Goal: Task Accomplishment & Management: Manage account settings

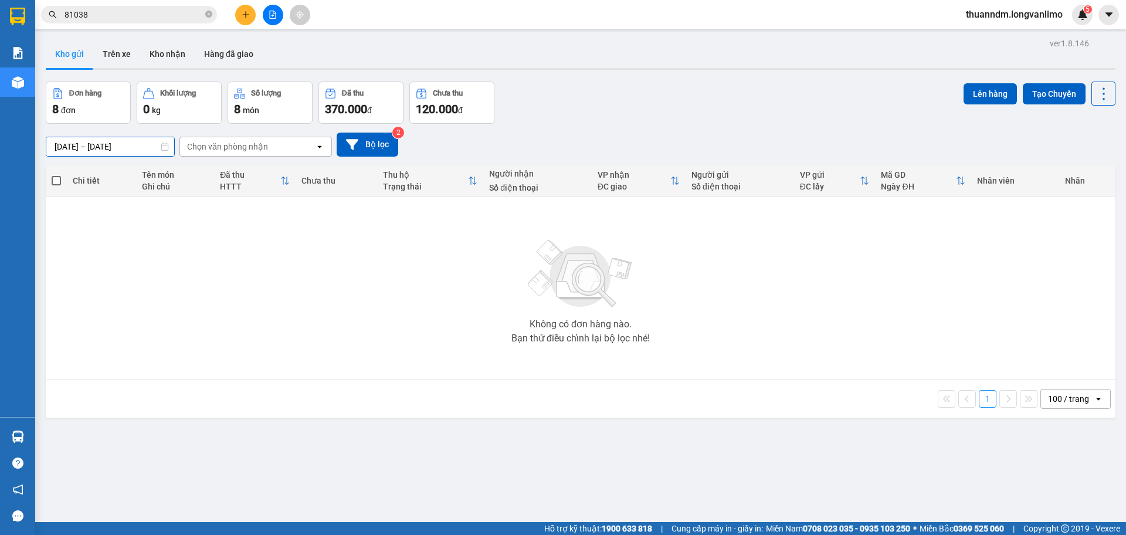
click at [111, 145] on input "[DATE] – [DATE]" at bounding box center [110, 146] width 128 height 19
click at [35, 114] on main "ver 1.8.146 Kho gửi Trên xe Kho nhận Hàng đã giao Đơn hàng 8 đơn Khối lượng 0 k…" at bounding box center [563, 261] width 1126 height 522
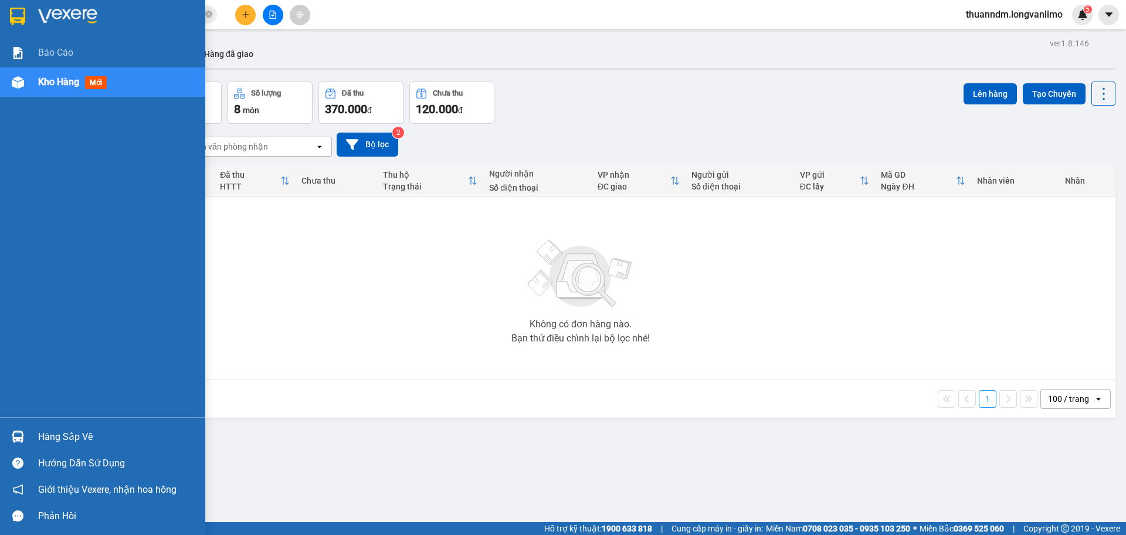
click at [18, 21] on img at bounding box center [17, 17] width 15 height 18
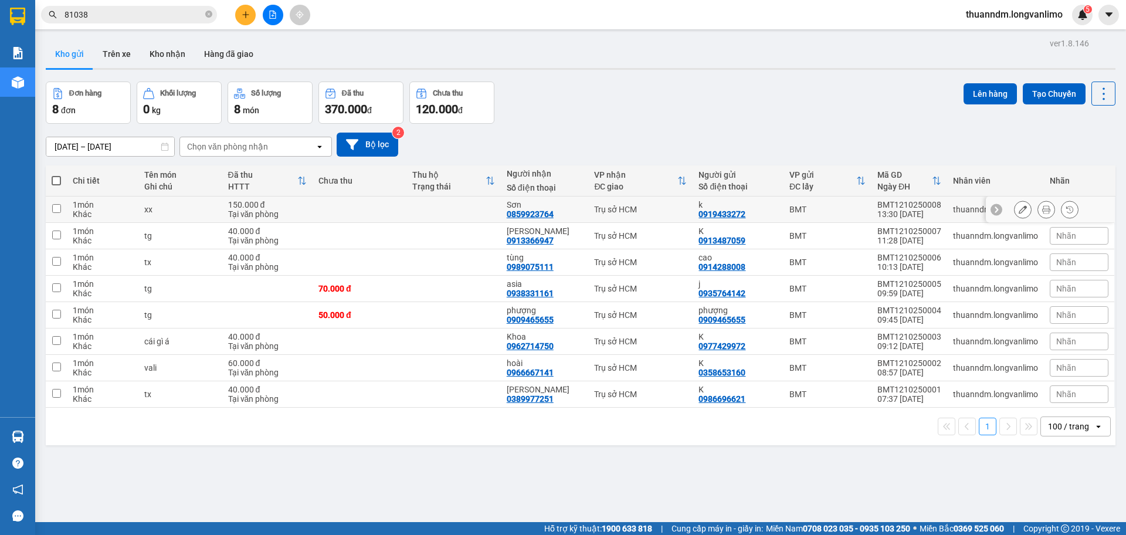
click at [401, 208] on td at bounding box center [360, 209] width 94 height 26
checkbox input "true"
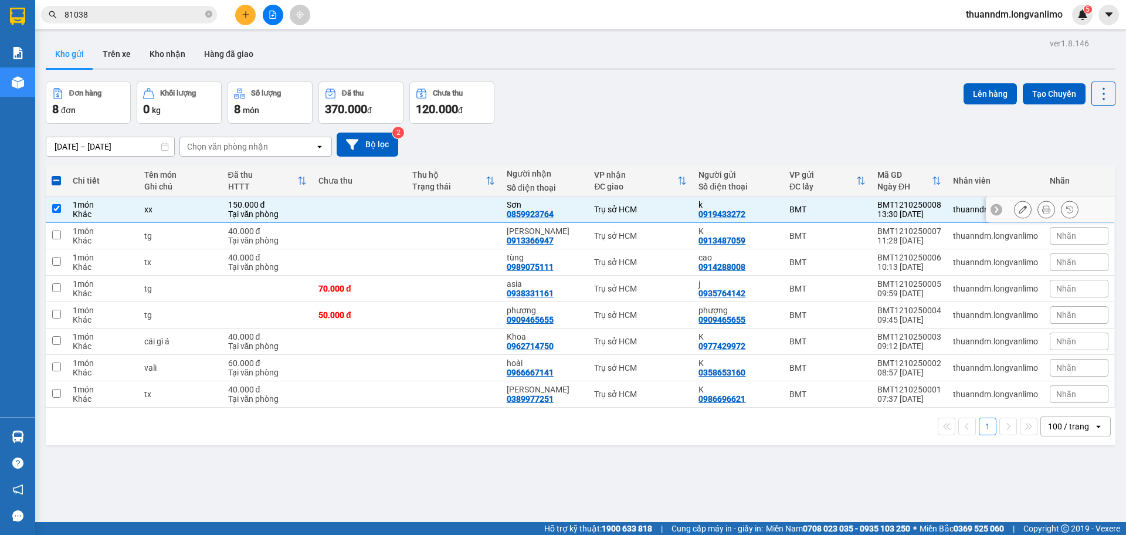
click at [1042, 209] on icon at bounding box center [1046, 209] width 8 height 8
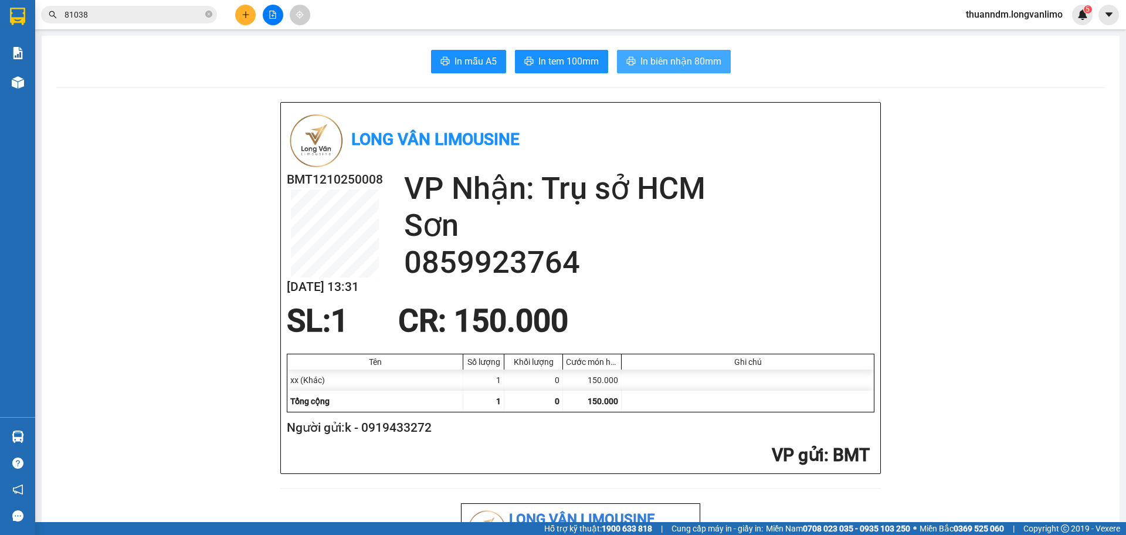
click at [658, 55] on span "In biên nhận 80mm" at bounding box center [681, 61] width 81 height 15
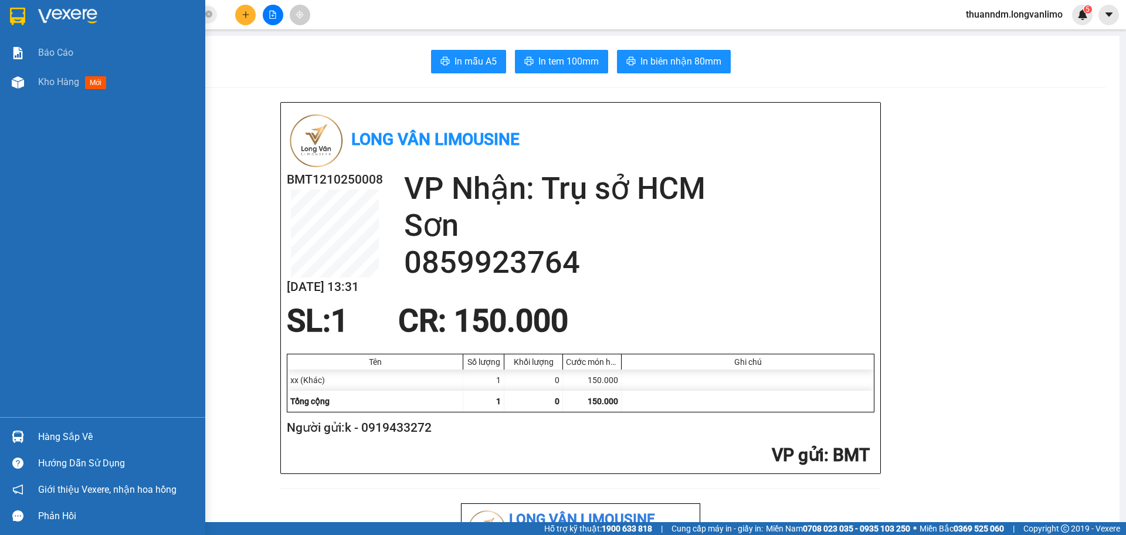
click at [23, 17] on img at bounding box center [17, 17] width 15 height 18
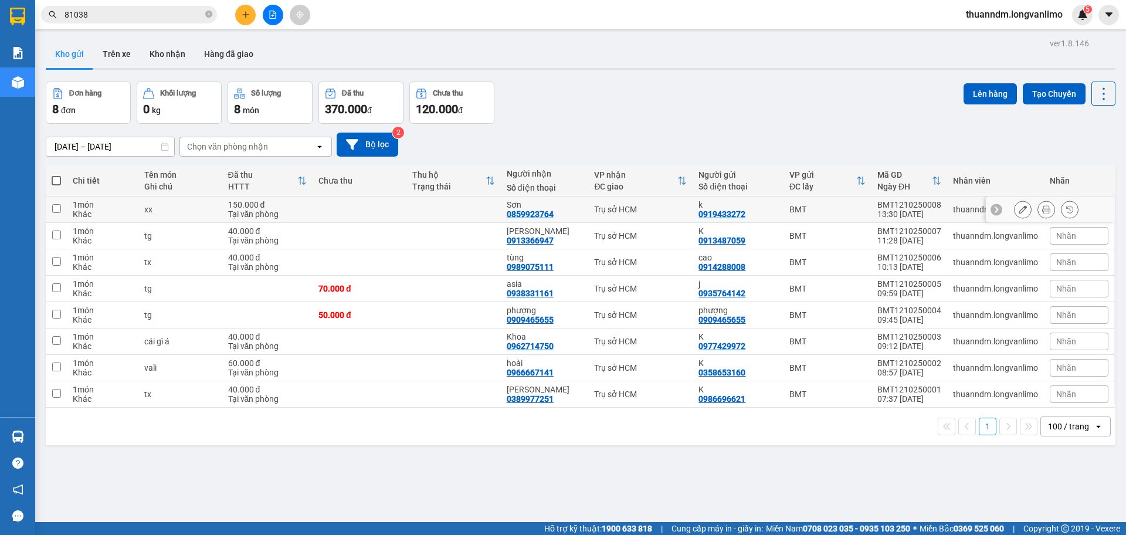
click at [385, 208] on td at bounding box center [360, 209] width 94 height 26
checkbox input "true"
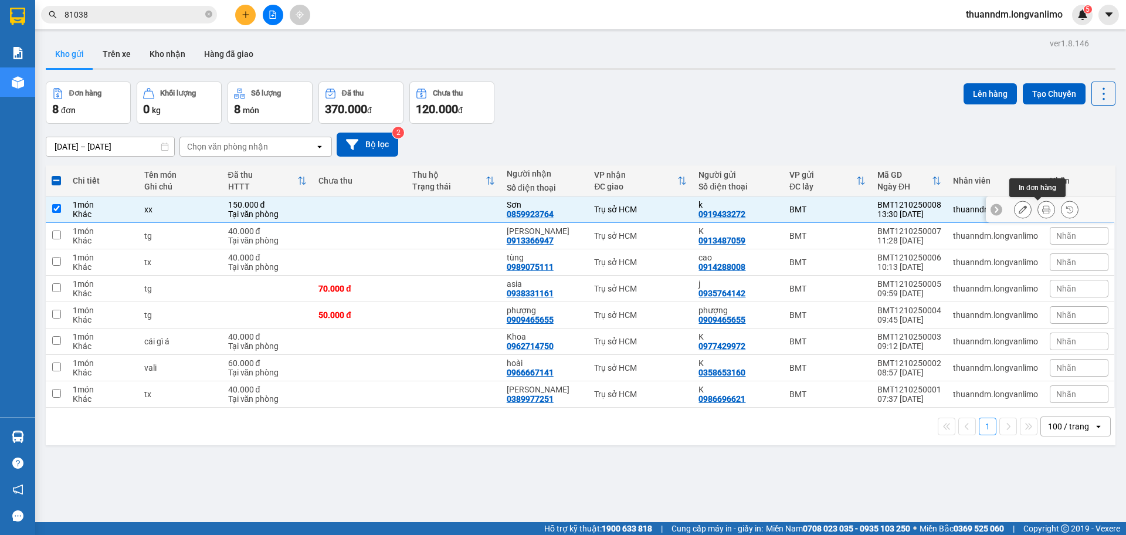
click at [1042, 208] on button at bounding box center [1046, 209] width 16 height 21
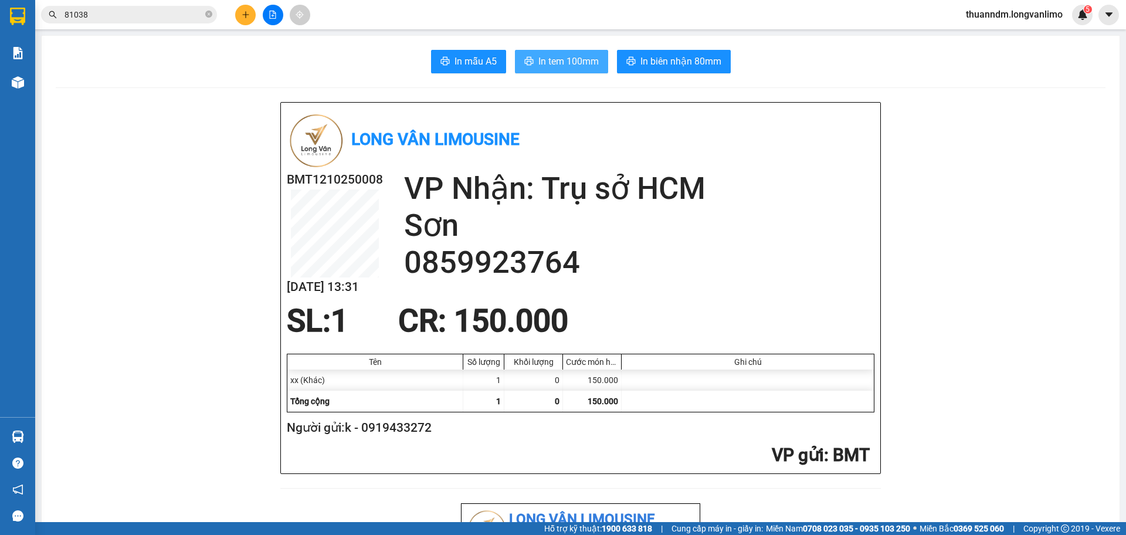
click at [551, 53] on button "In tem 100mm" at bounding box center [561, 61] width 93 height 23
click at [111, 18] on input "81038" at bounding box center [134, 14] width 138 height 13
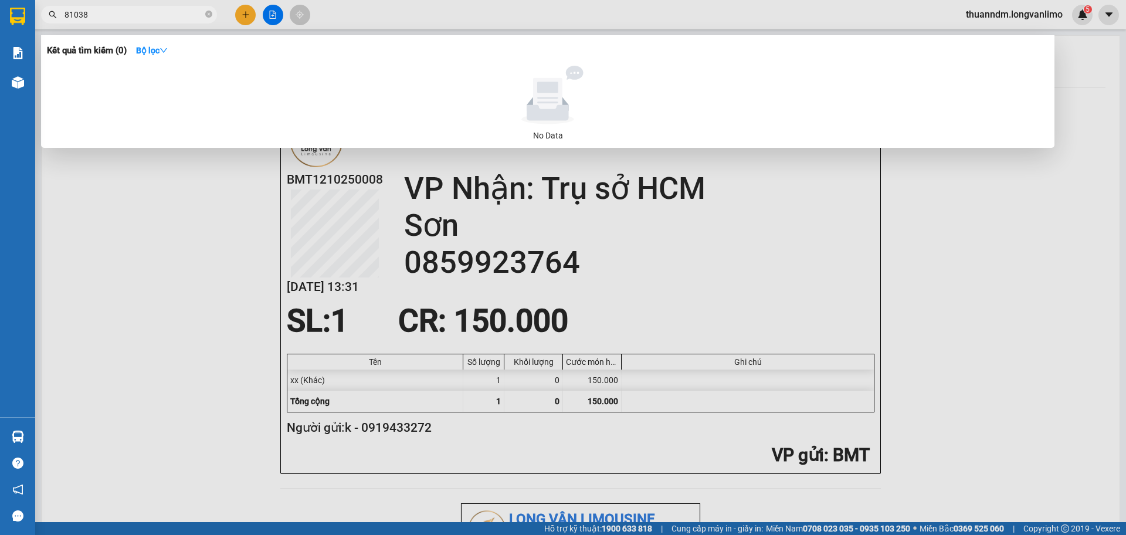
click at [113, 16] on input "81038" at bounding box center [134, 14] width 138 height 13
click at [148, 21] on input "81038" at bounding box center [134, 14] width 138 height 13
click at [149, 21] on input "81038" at bounding box center [134, 14] width 138 height 13
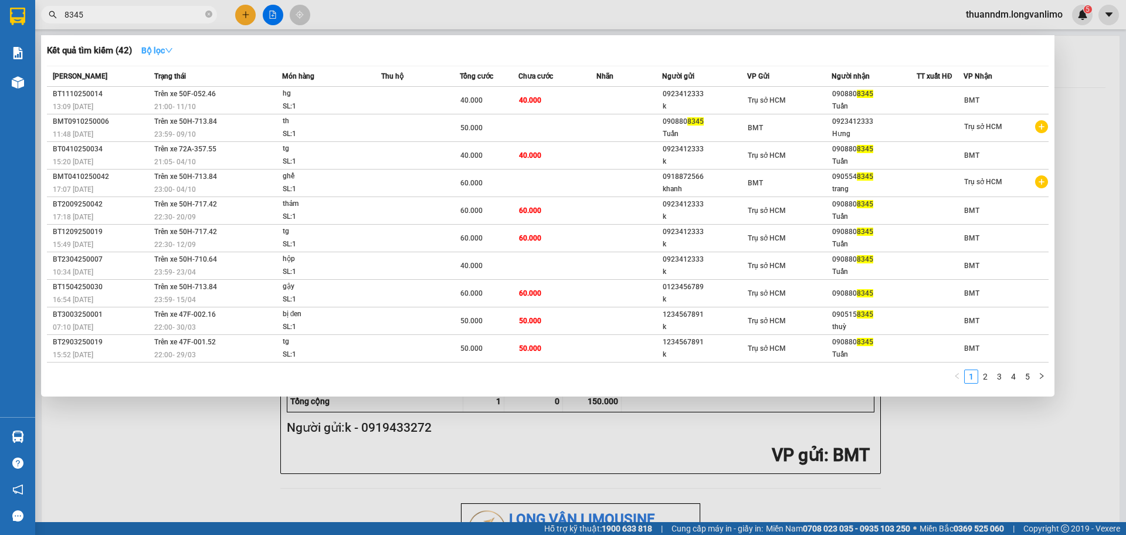
type input "8345"
click at [169, 51] on icon "down" at bounding box center [169, 50] width 8 height 8
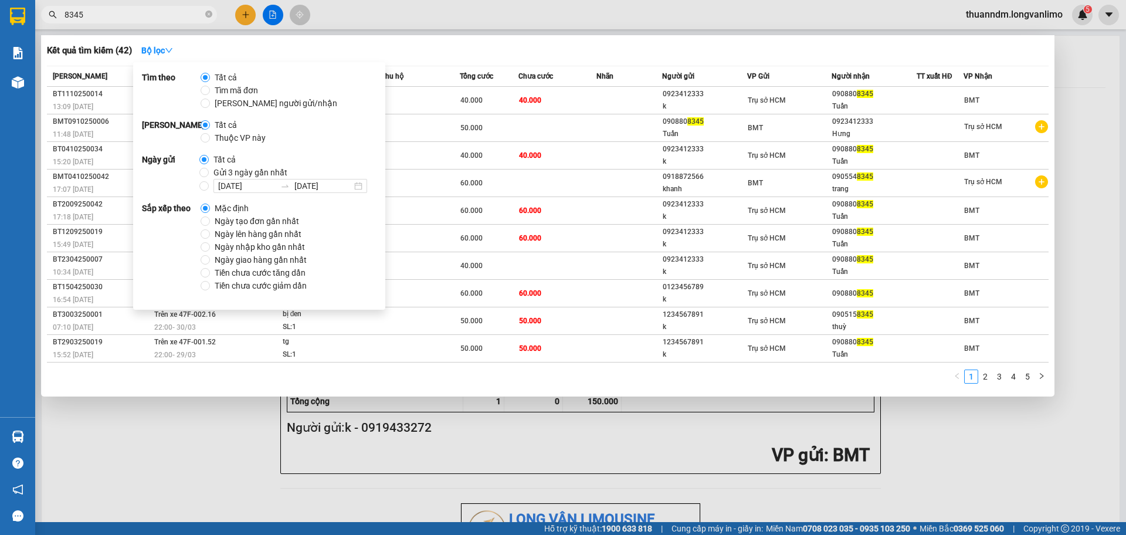
click at [249, 173] on span "Gửi 3 ngày gần nhất" at bounding box center [250, 172] width 83 height 13
click at [209, 173] on input "Gửi 3 ngày gần nhất" at bounding box center [203, 172] width 9 height 9
radio input "true"
radio input "false"
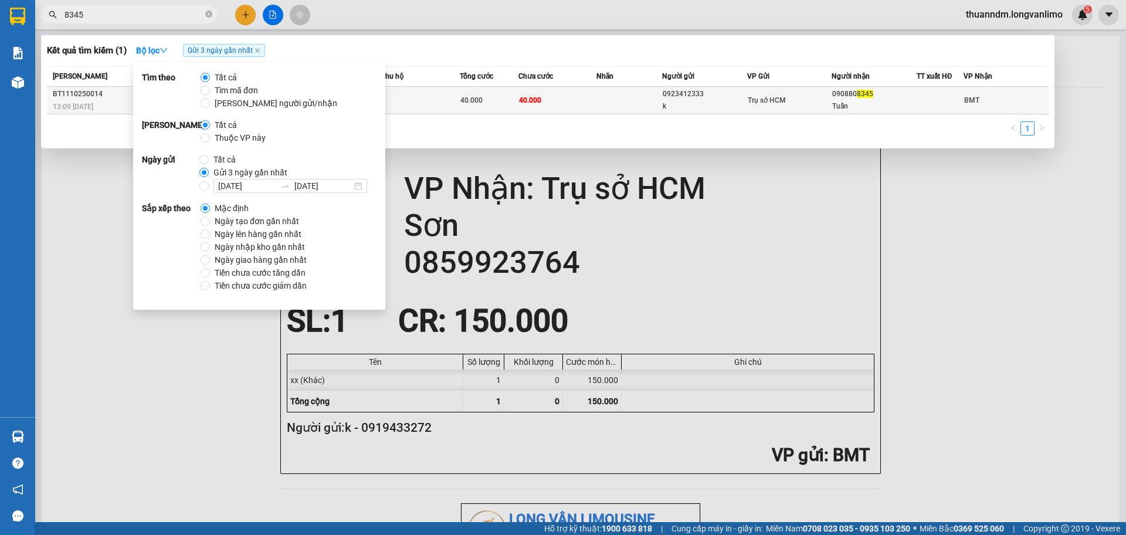
click at [537, 91] on td "40.000" at bounding box center [558, 101] width 79 height 28
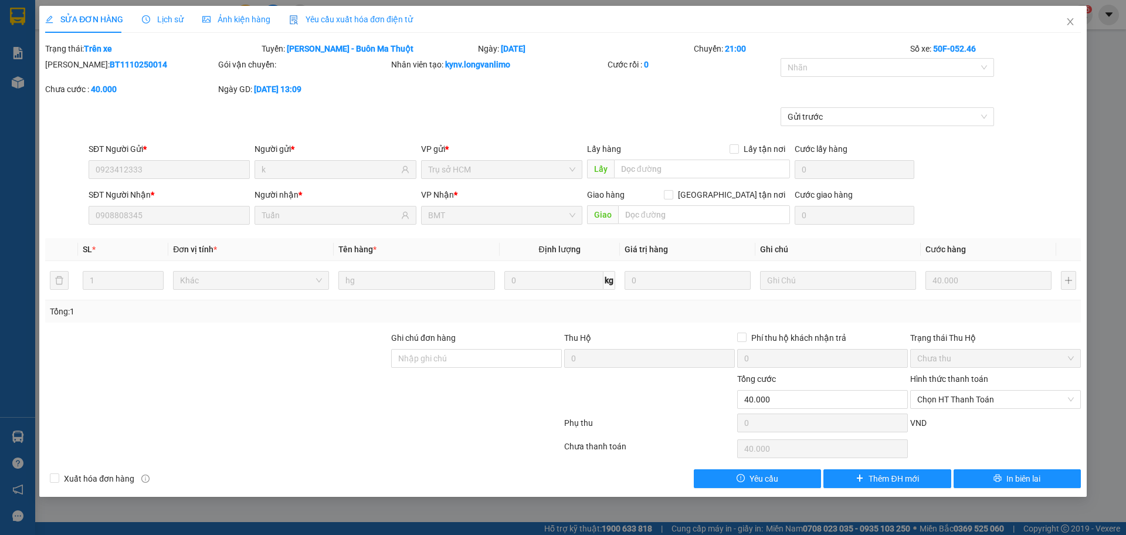
type input "0923412333"
type input "k"
type input "0908808345"
type input "Tuấn"
type input "0"
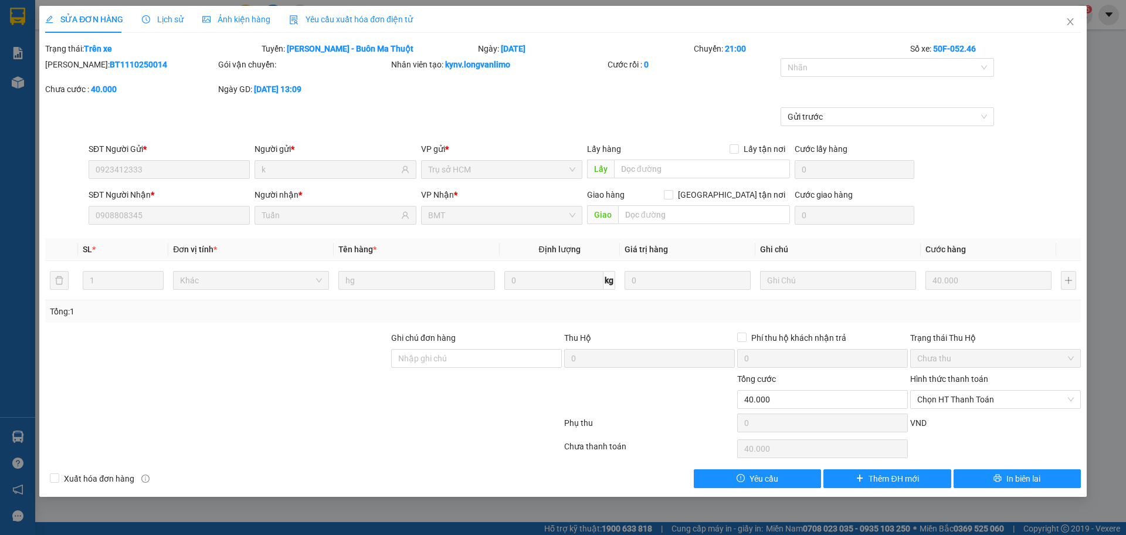
type input "40.000"
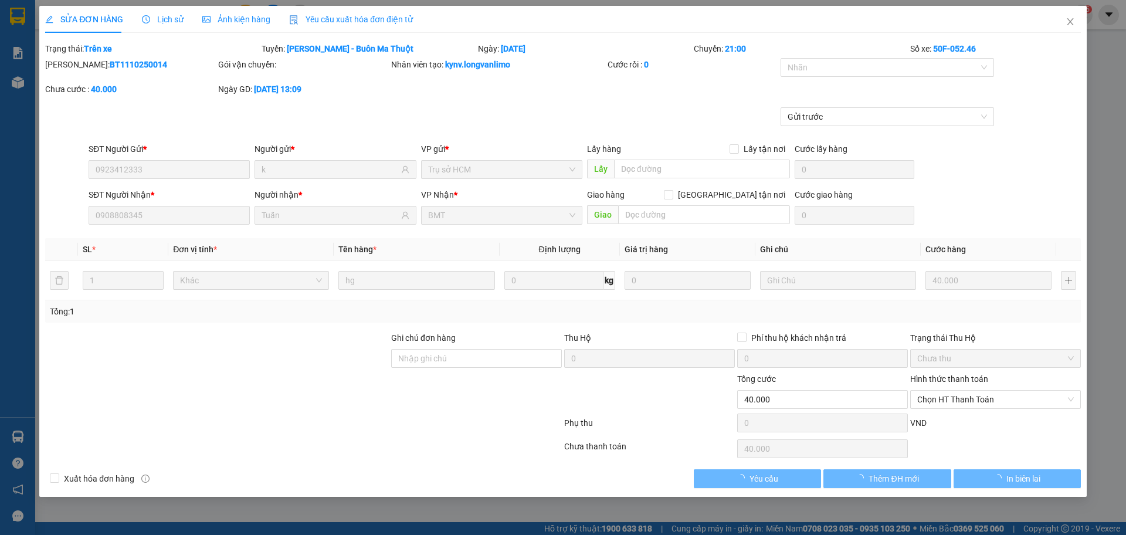
click at [253, 21] on span "Ảnh kiện hàng" at bounding box center [236, 19] width 68 height 9
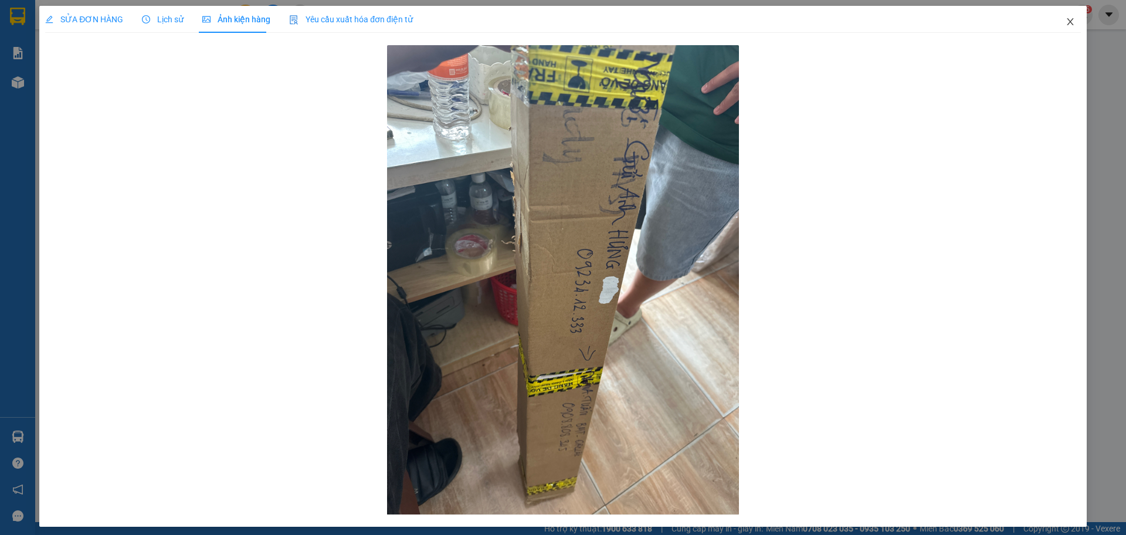
click at [1066, 22] on icon "close" at bounding box center [1070, 21] width 9 height 9
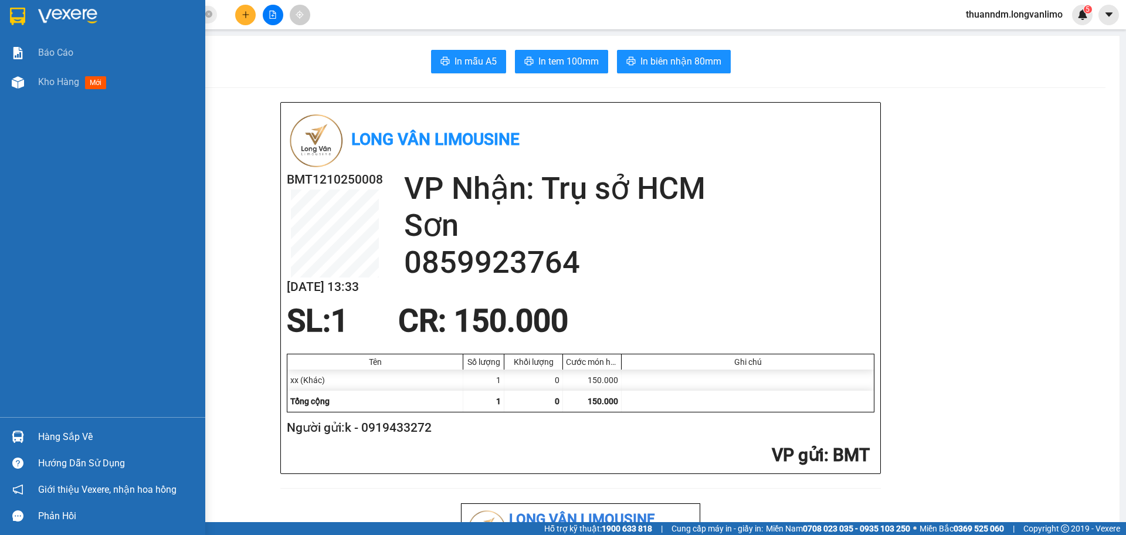
click at [23, 16] on img at bounding box center [17, 17] width 15 height 18
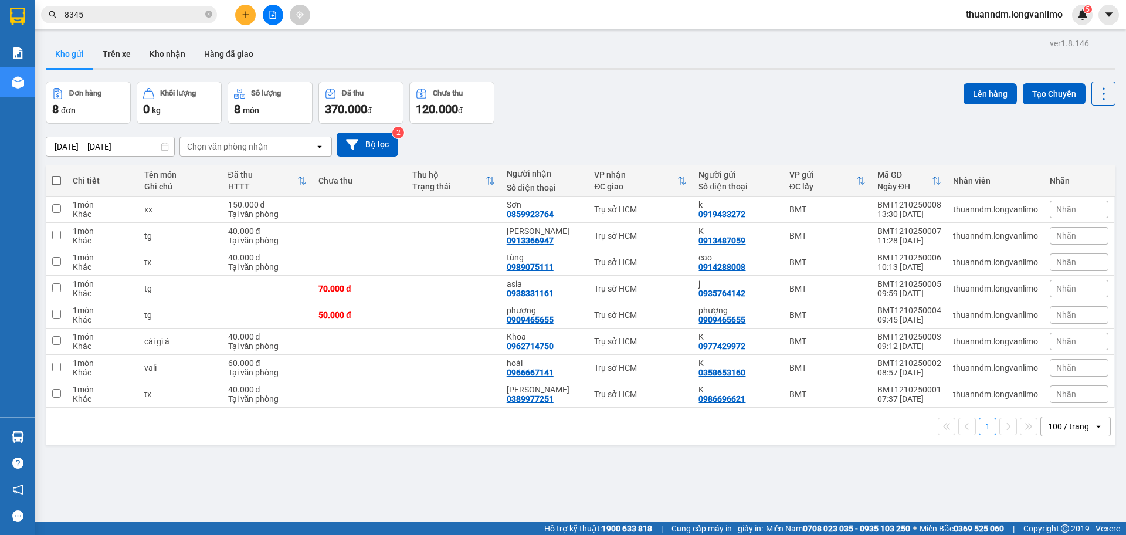
click at [133, 9] on input "8345" at bounding box center [134, 14] width 138 height 13
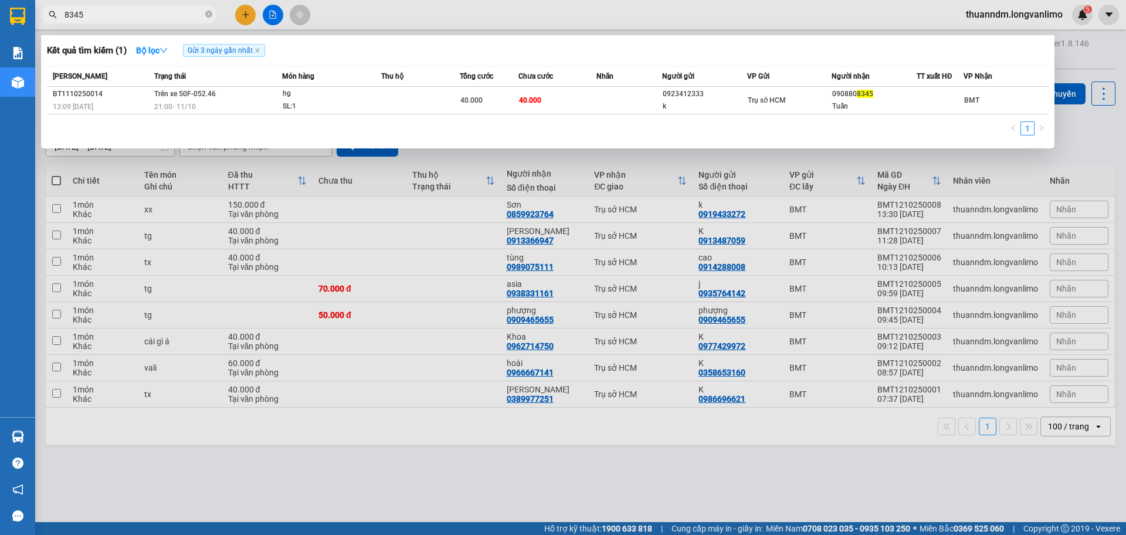
click at [133, 9] on input "8345" at bounding box center [134, 14] width 138 height 13
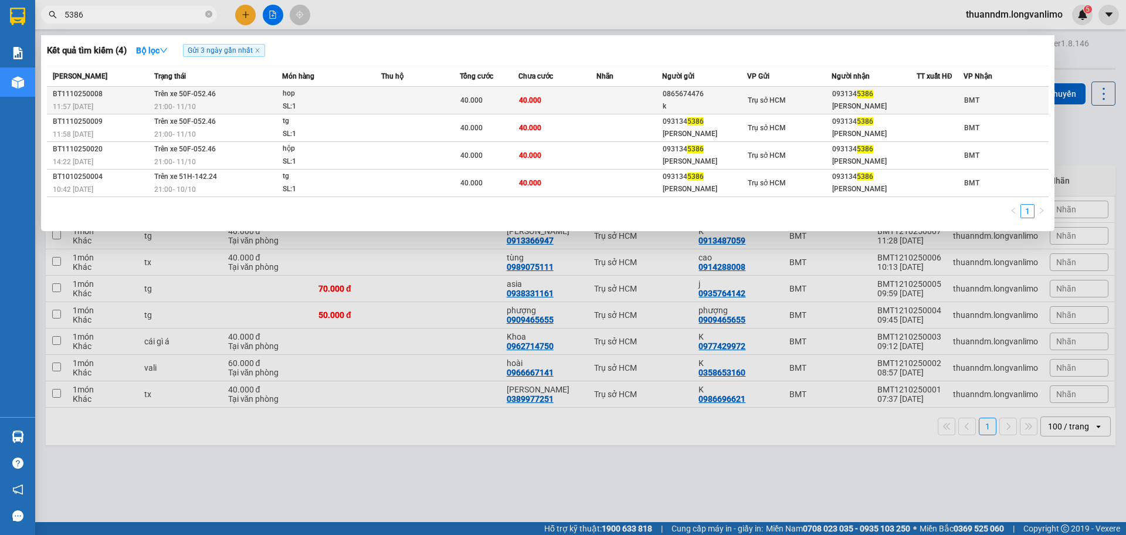
type input "5386"
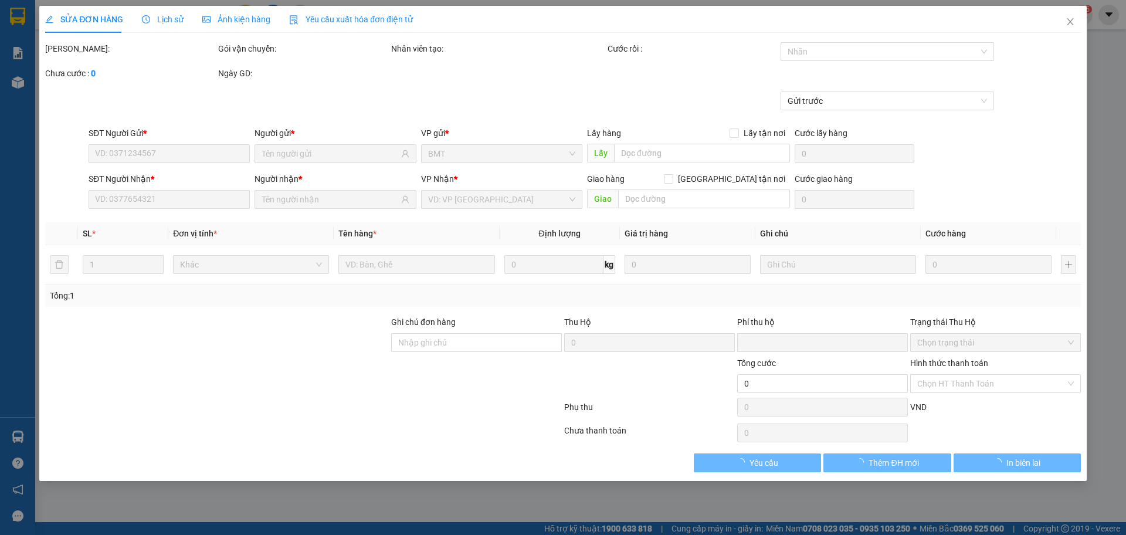
type input "0865674476"
type input "k"
type input "0931345386"
type input "[PERSON_NAME]"
type input "0"
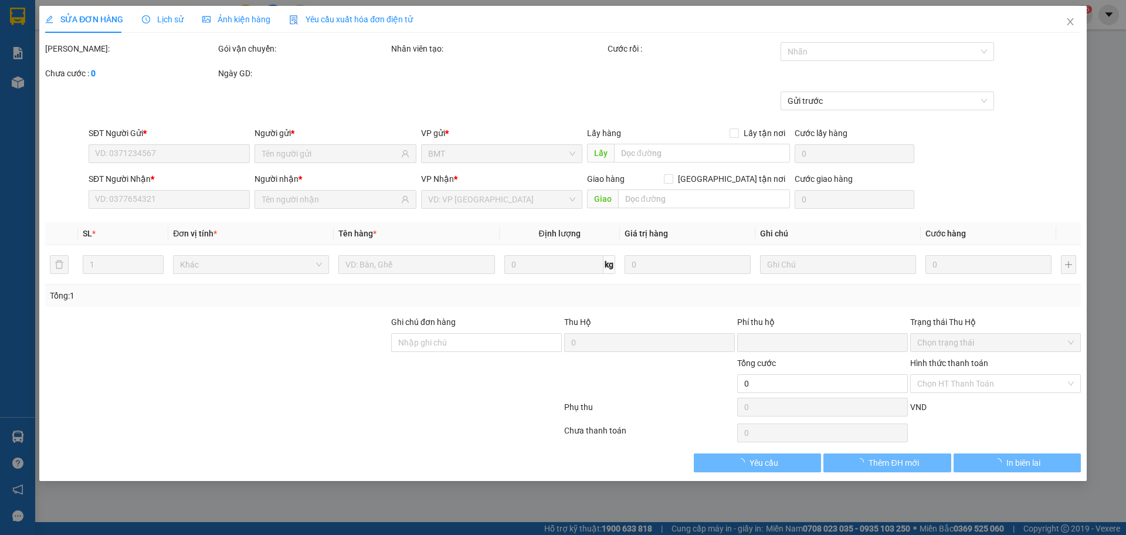
type input "40.000"
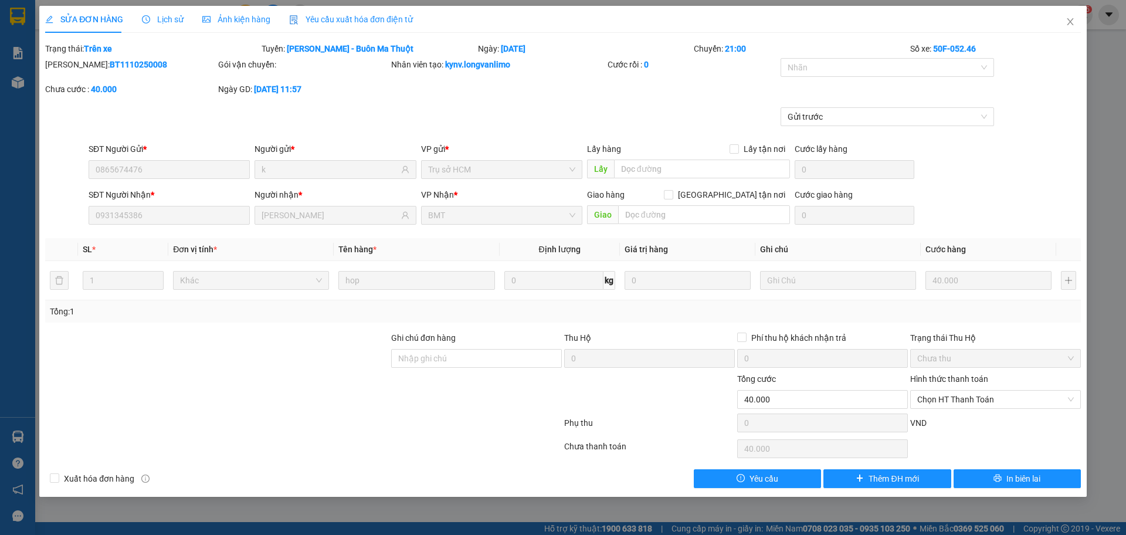
click at [249, 16] on span "Ảnh kiện hàng" at bounding box center [236, 19] width 68 height 9
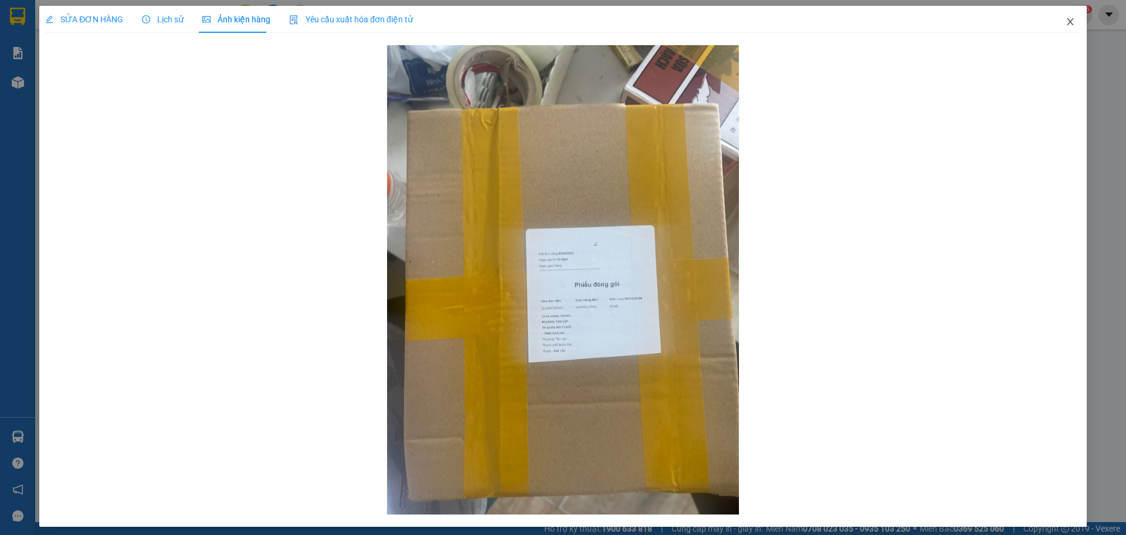
click at [1066, 22] on icon "close" at bounding box center [1070, 21] width 9 height 9
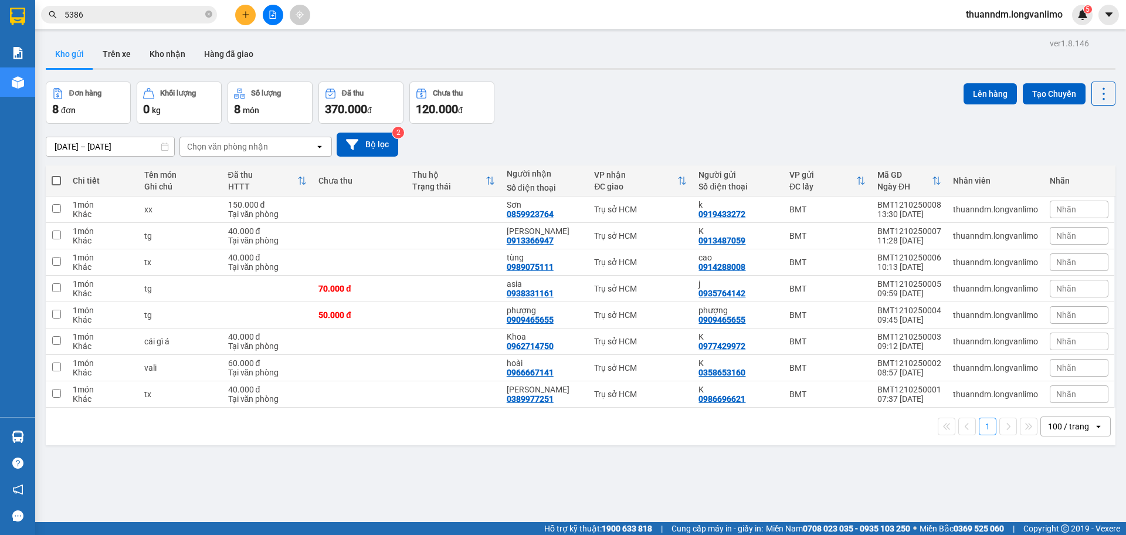
click at [142, 13] on input "5386" at bounding box center [134, 14] width 138 height 13
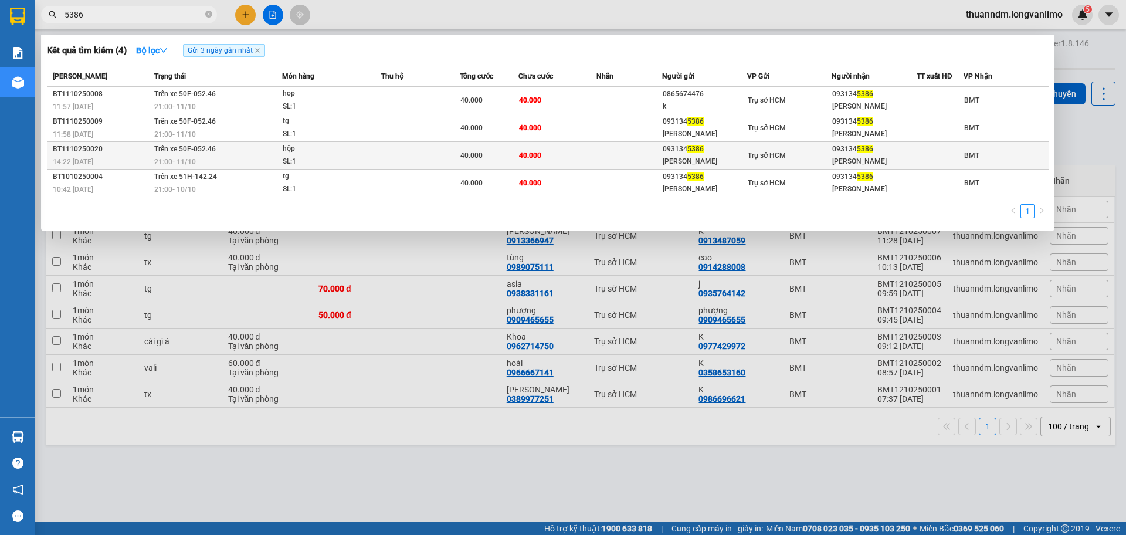
click at [343, 150] on div "hộp" at bounding box center [327, 149] width 88 height 13
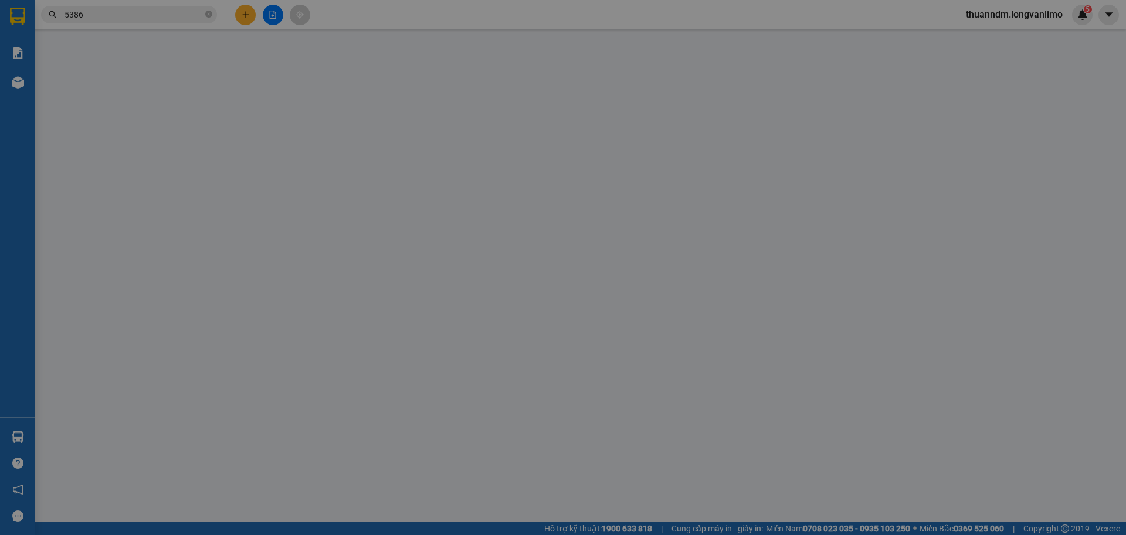
type input "0931345386"
type input "[PERSON_NAME]"
type input "0931345386"
type input "[PERSON_NAME]"
type input "0"
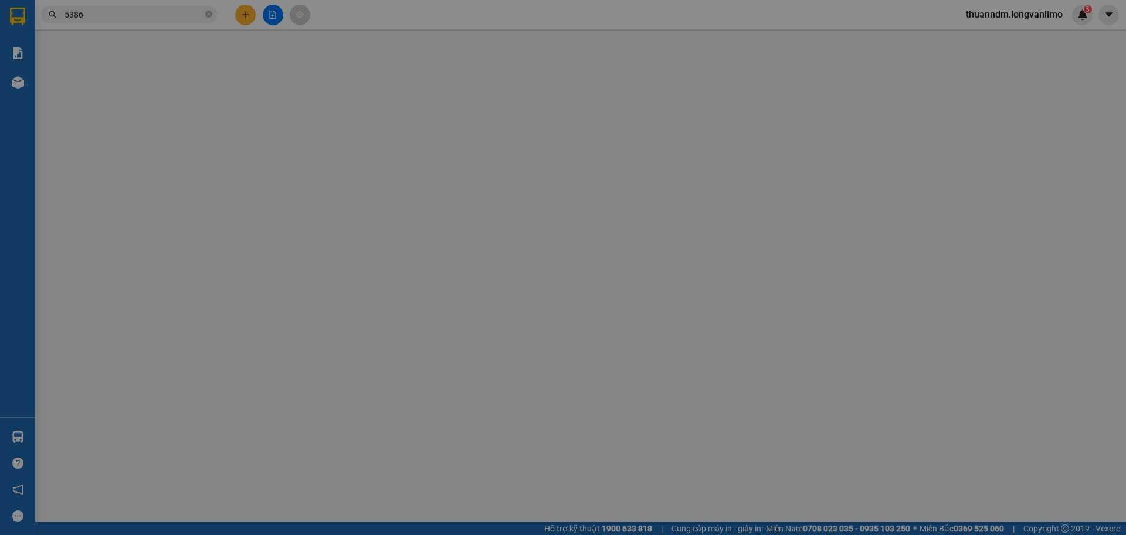
type input "40.000"
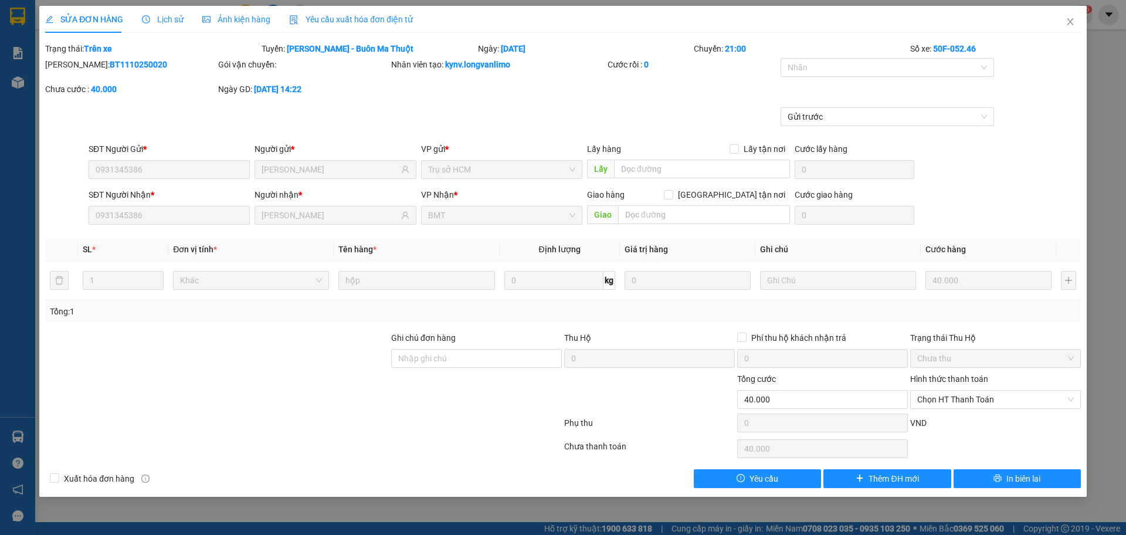
click at [242, 16] on span "Ảnh kiện hàng" at bounding box center [236, 19] width 68 height 9
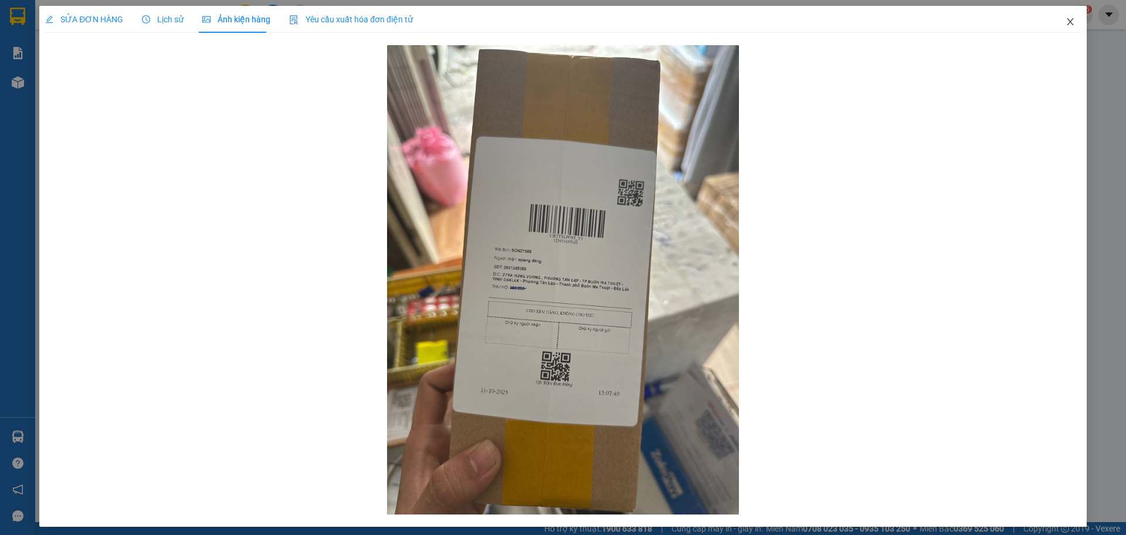
click at [1066, 22] on icon "close" at bounding box center [1070, 21] width 9 height 9
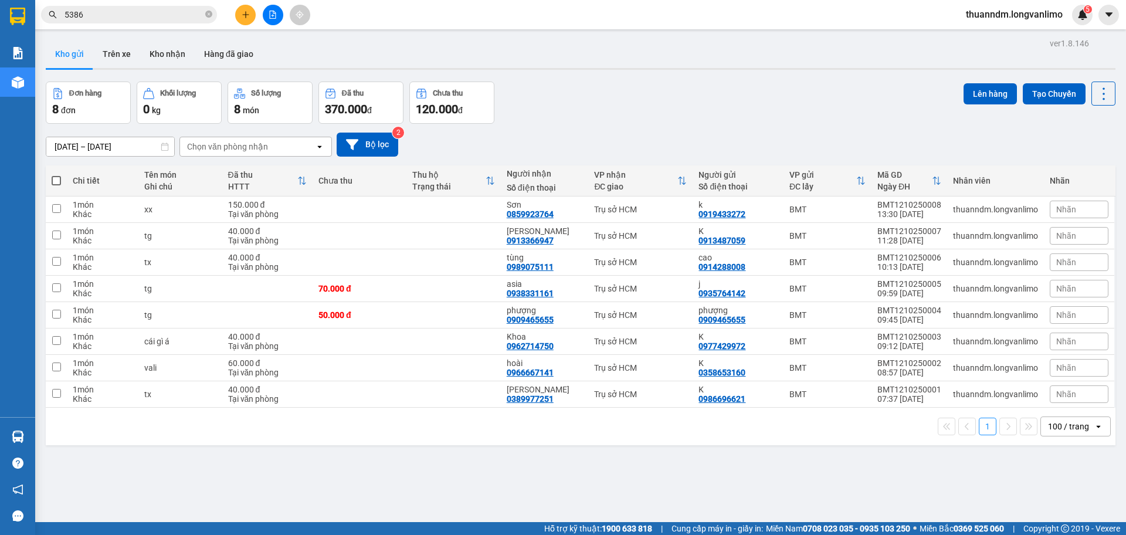
click at [165, 6] on span "5386" at bounding box center [129, 15] width 176 height 18
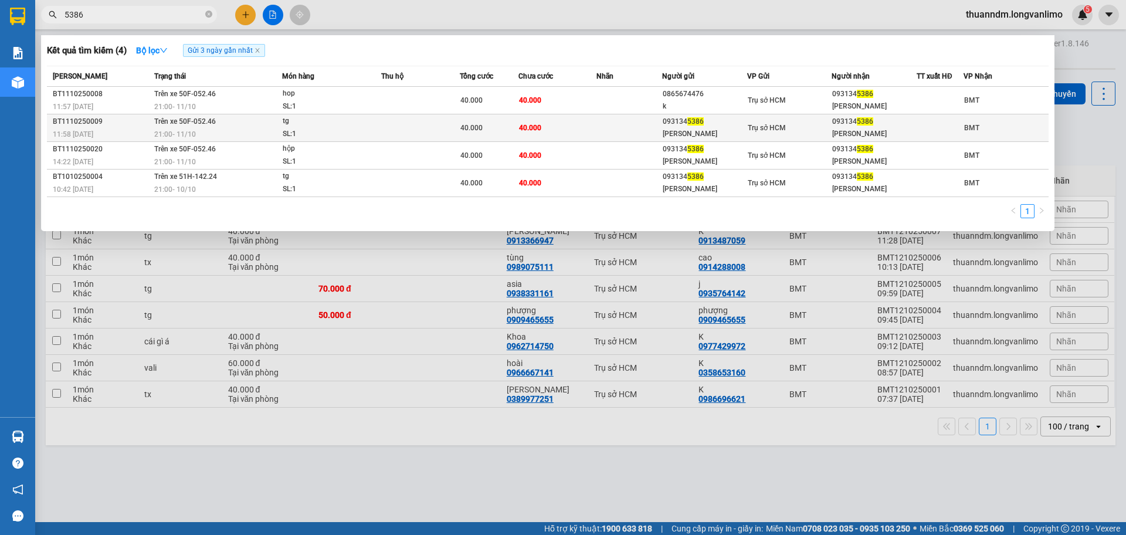
click at [334, 128] on div "SL: 1" at bounding box center [327, 134] width 88 height 13
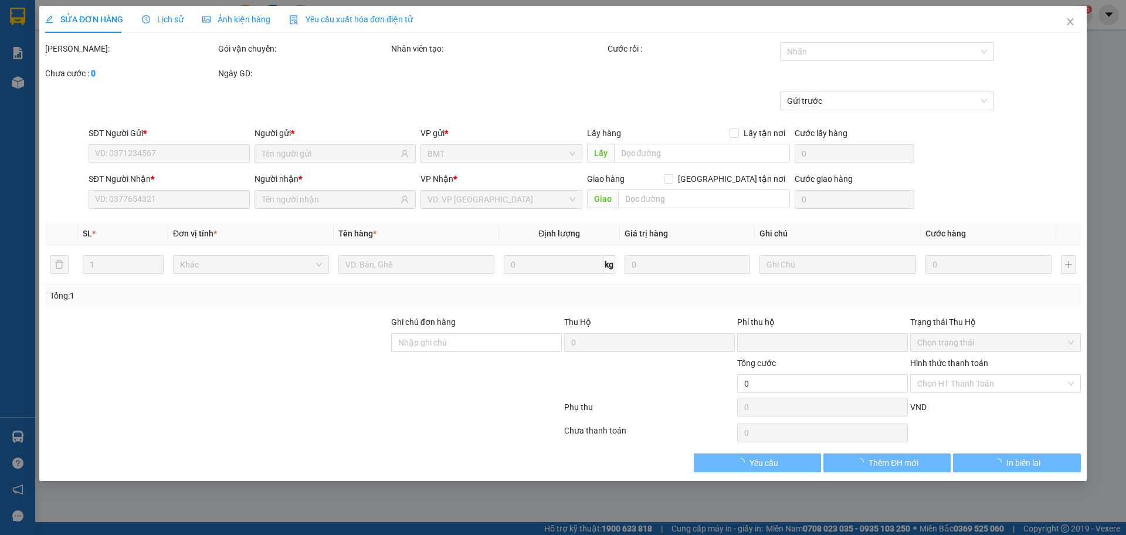
type input "0931345386"
type input "[PERSON_NAME]"
type input "0931345386"
type input "[PERSON_NAME]"
type input "0"
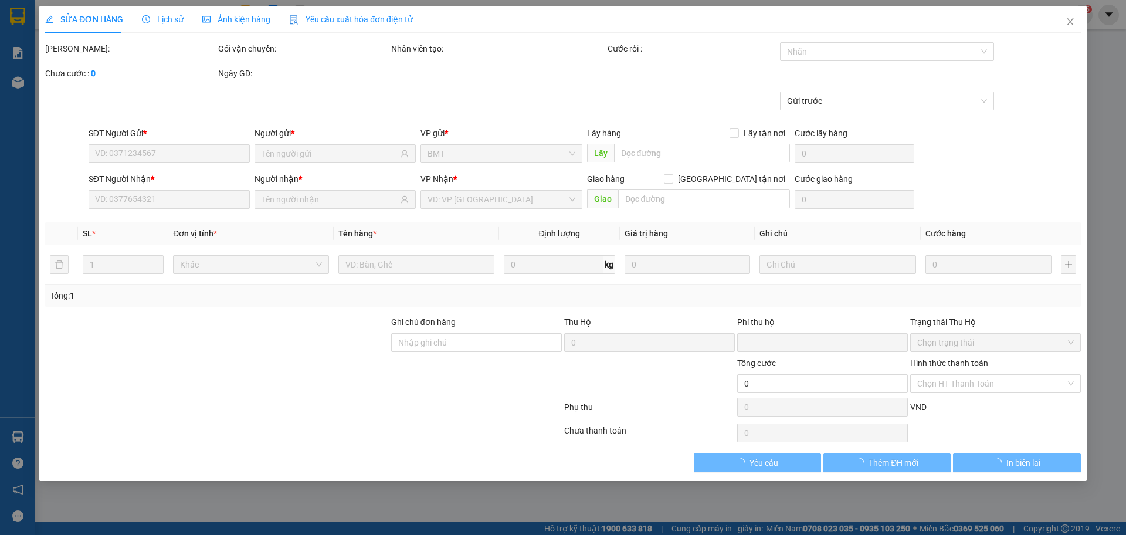
type input "40.000"
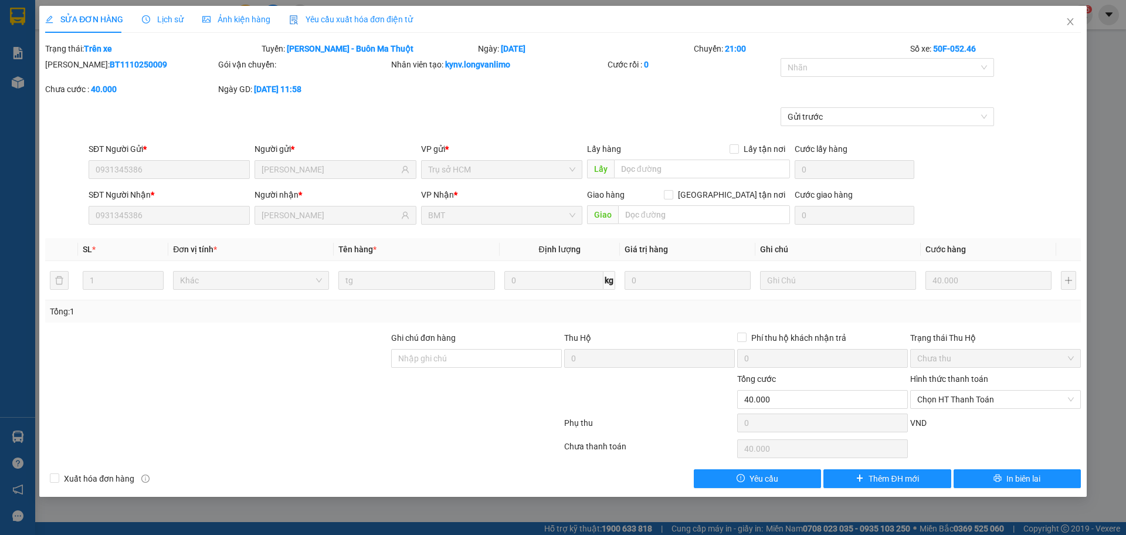
click at [246, 22] on span "Ảnh kiện hàng" at bounding box center [236, 19] width 68 height 9
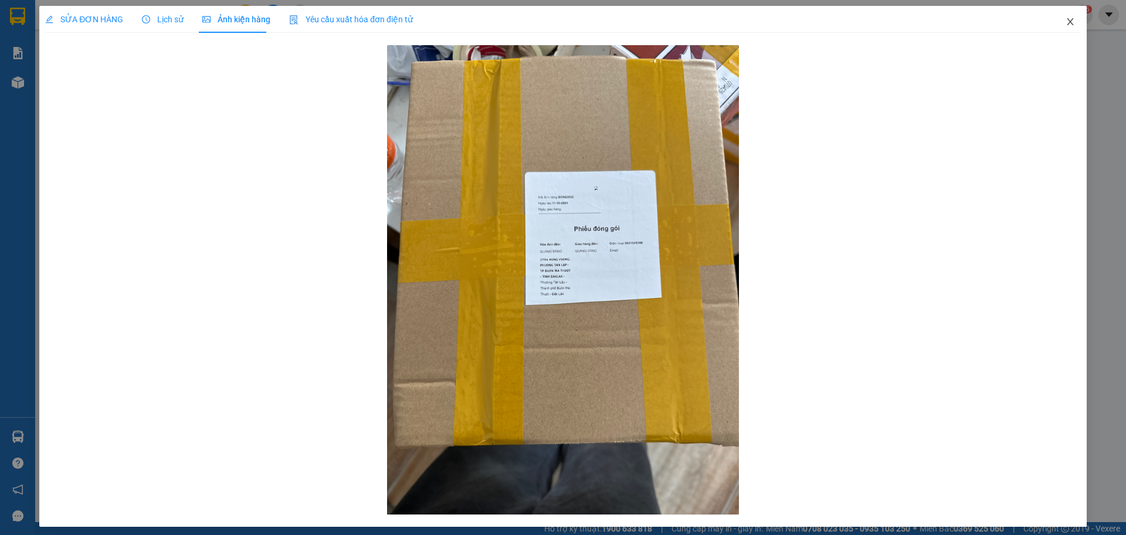
click at [1056, 19] on span "Close" at bounding box center [1070, 22] width 33 height 33
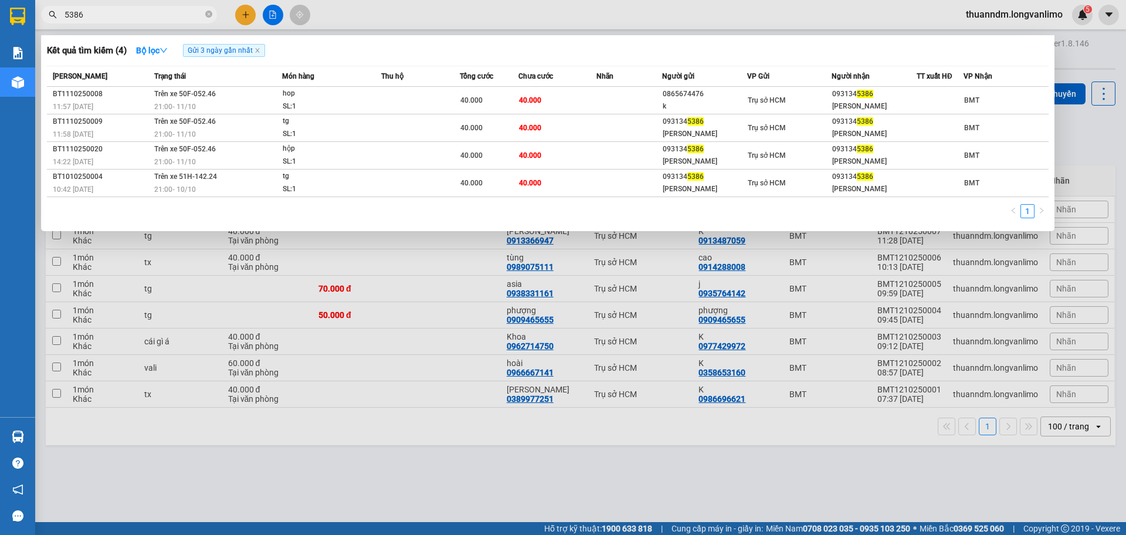
click at [128, 12] on input "5386" at bounding box center [134, 14] width 138 height 13
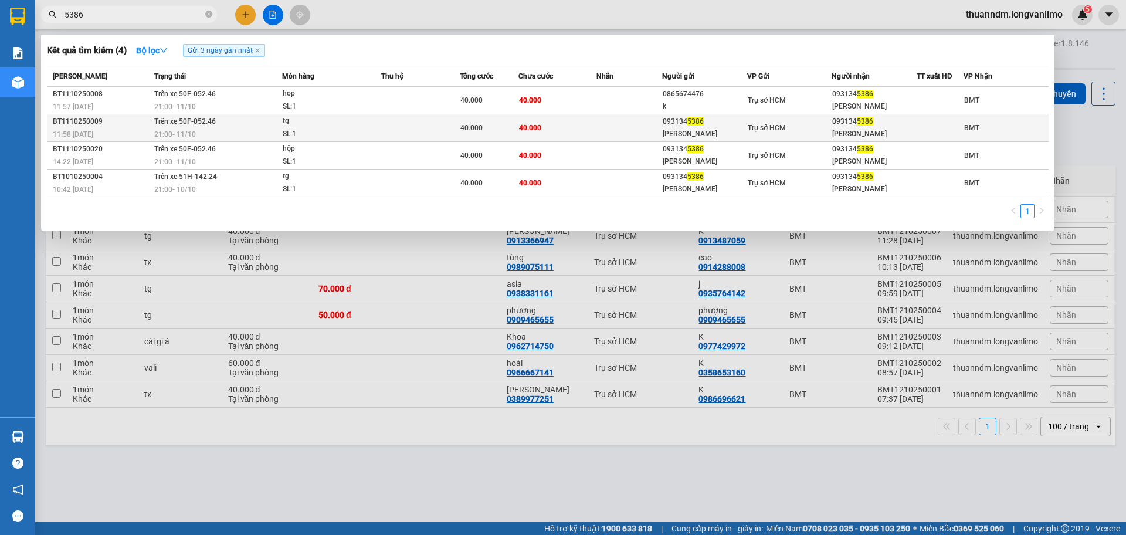
click at [332, 134] on div "SL: 1" at bounding box center [327, 134] width 88 height 13
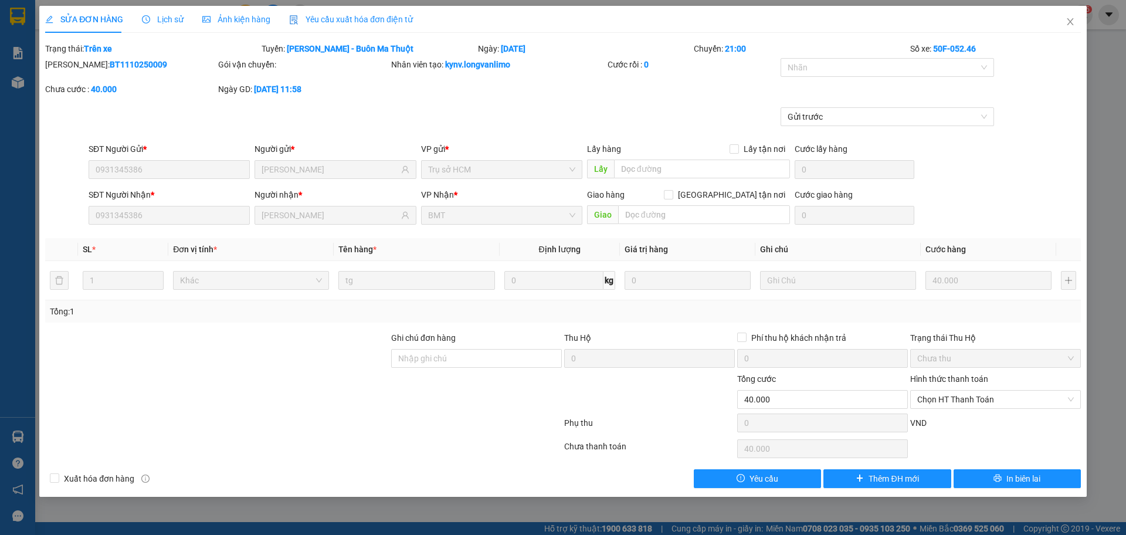
click at [251, 26] on div "Ảnh kiện hàng" at bounding box center [236, 19] width 68 height 27
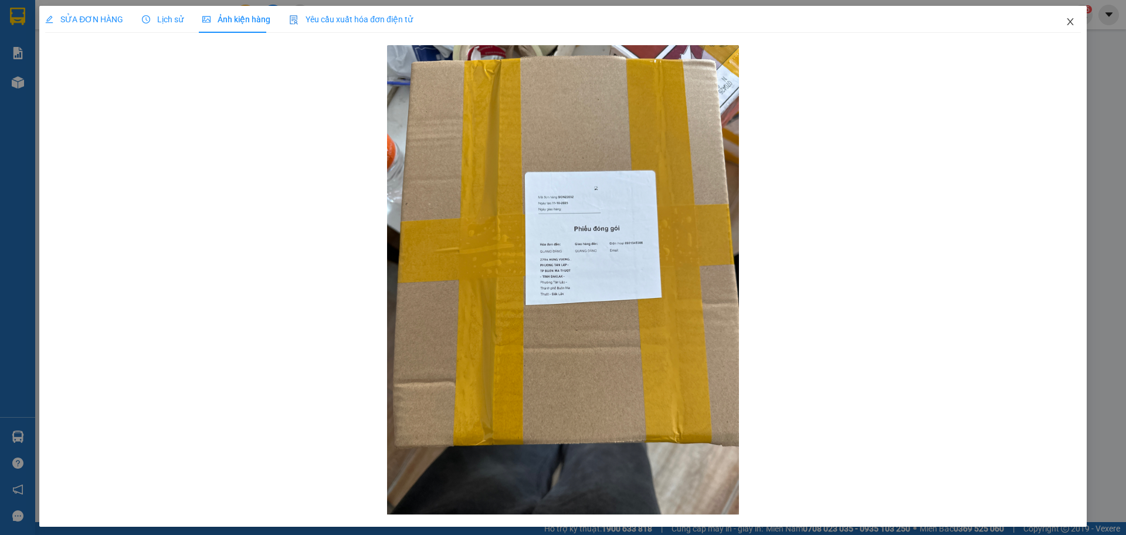
click at [1066, 21] on icon "close" at bounding box center [1070, 21] width 9 height 9
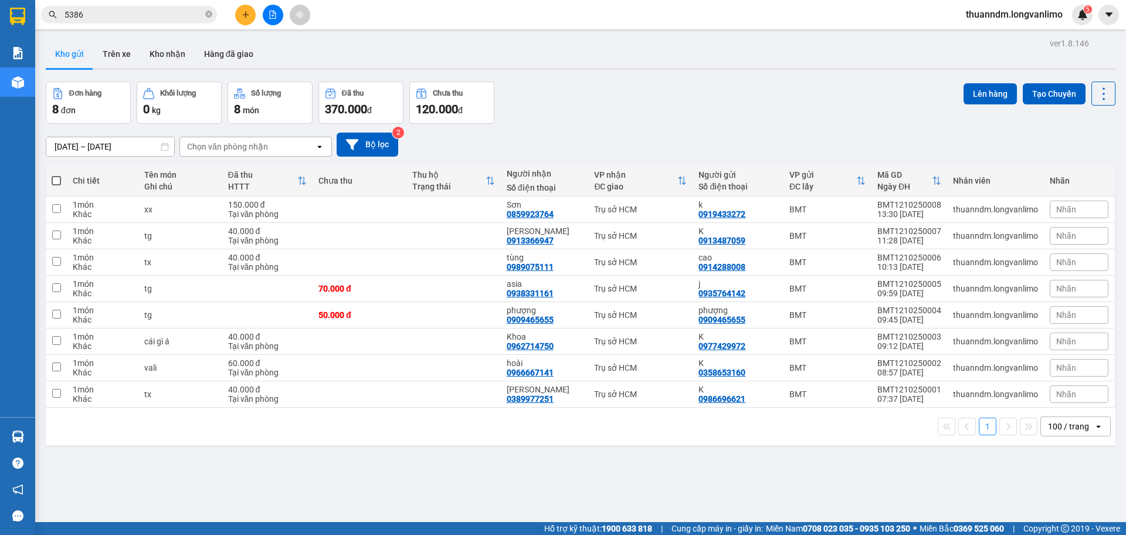
click at [148, 20] on input "5386" at bounding box center [134, 14] width 138 height 13
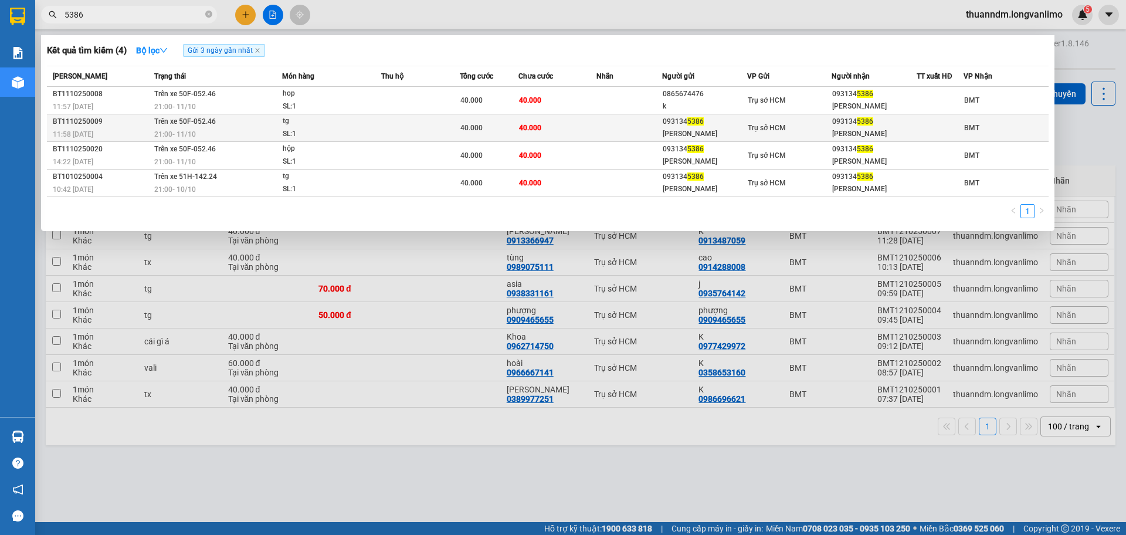
click at [223, 124] on td "Trên xe 50F-052.46 21:00 [DATE]" at bounding box center [216, 128] width 131 height 28
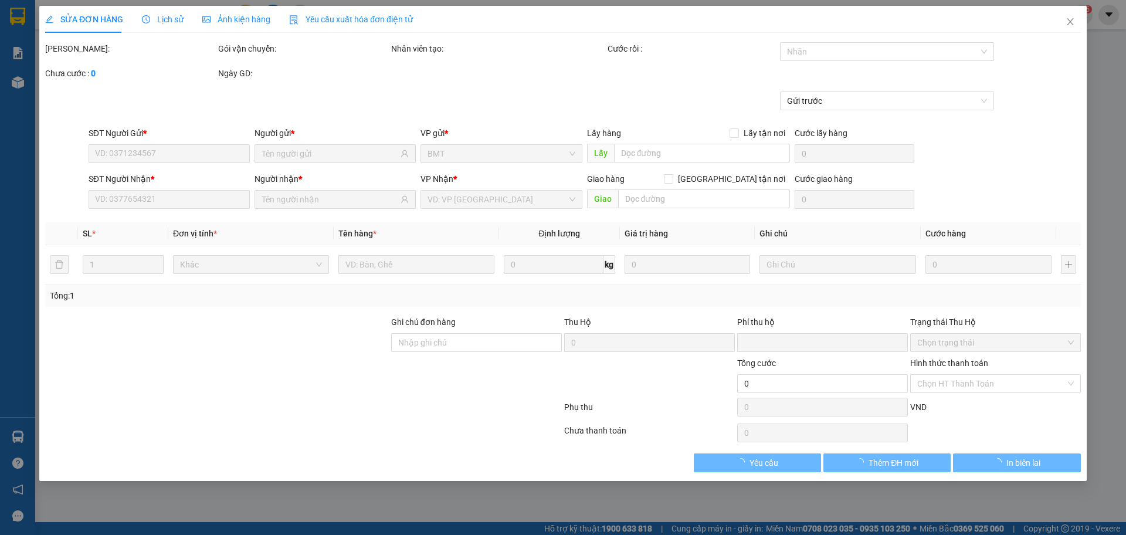
type input "0931345386"
type input "[PERSON_NAME]"
type input "0931345386"
type input "[PERSON_NAME]"
type input "0"
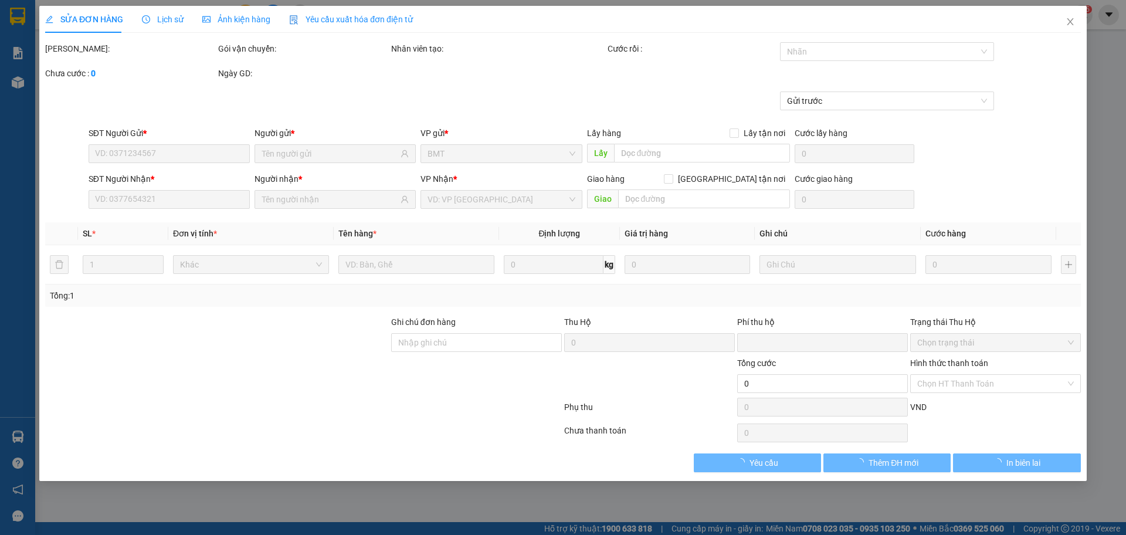
type input "40.000"
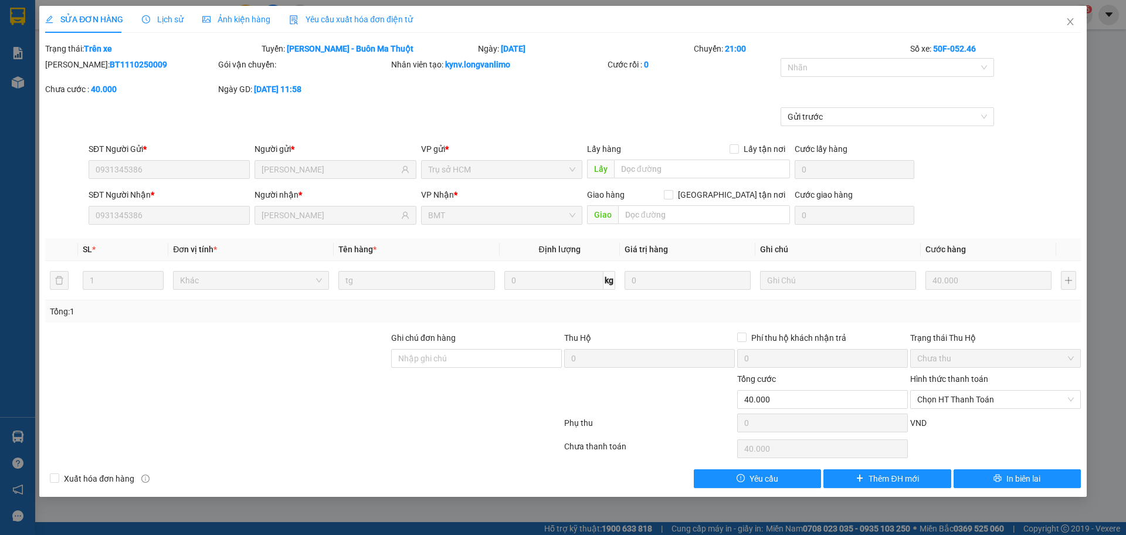
click at [110, 64] on b "BT1110250009" at bounding box center [138, 64] width 57 height 9
copy b "BT1110250009"
click at [116, 57] on form "Total Paid Fee 0 Total UnPaid Fee 40.000 Cash Collection Total Fee Trạng thái: …" at bounding box center [563, 92] width 1036 height 100
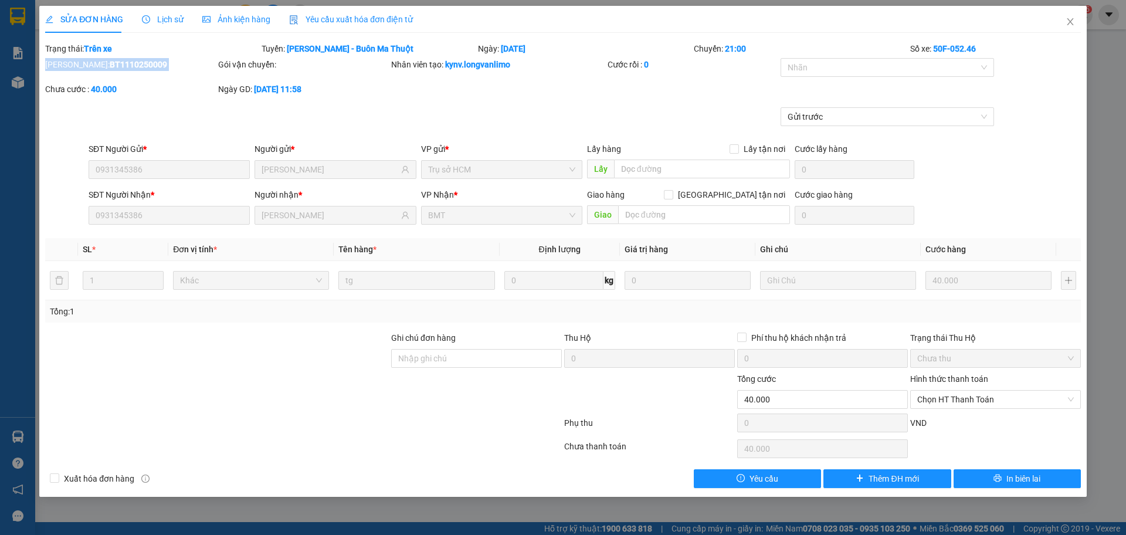
click at [116, 57] on form "Total Paid Fee 0 Total UnPaid Fee 40.000 Cash Collection Total Fee Trạng thái: …" at bounding box center [563, 92] width 1036 height 100
click at [115, 65] on b "BT1110250009" at bounding box center [138, 64] width 57 height 9
copy b "BT1110250009"
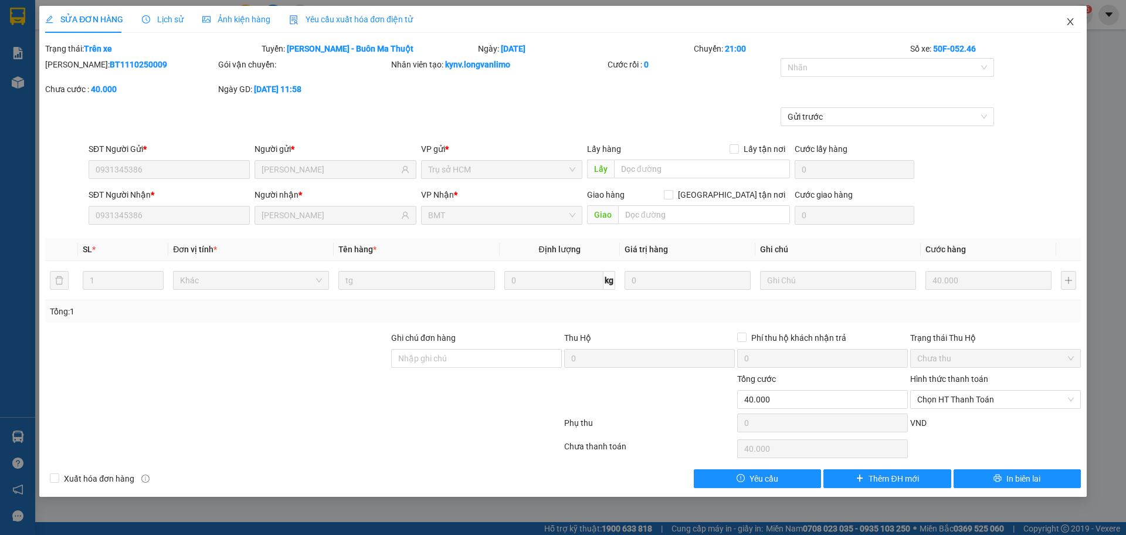
click at [1069, 21] on icon "close" at bounding box center [1070, 21] width 9 height 9
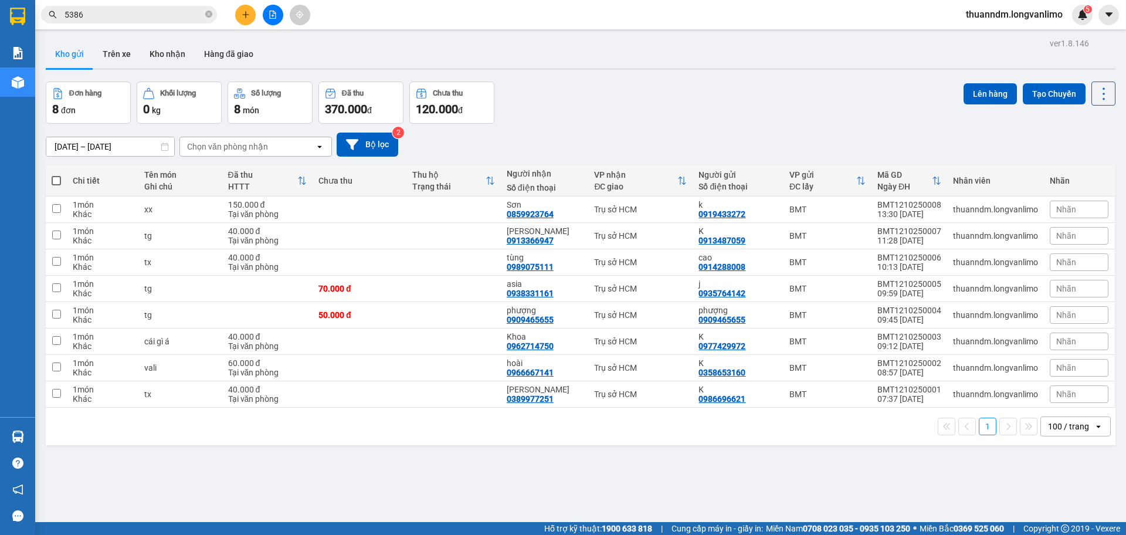
click at [114, 12] on input "5386" at bounding box center [134, 14] width 138 height 13
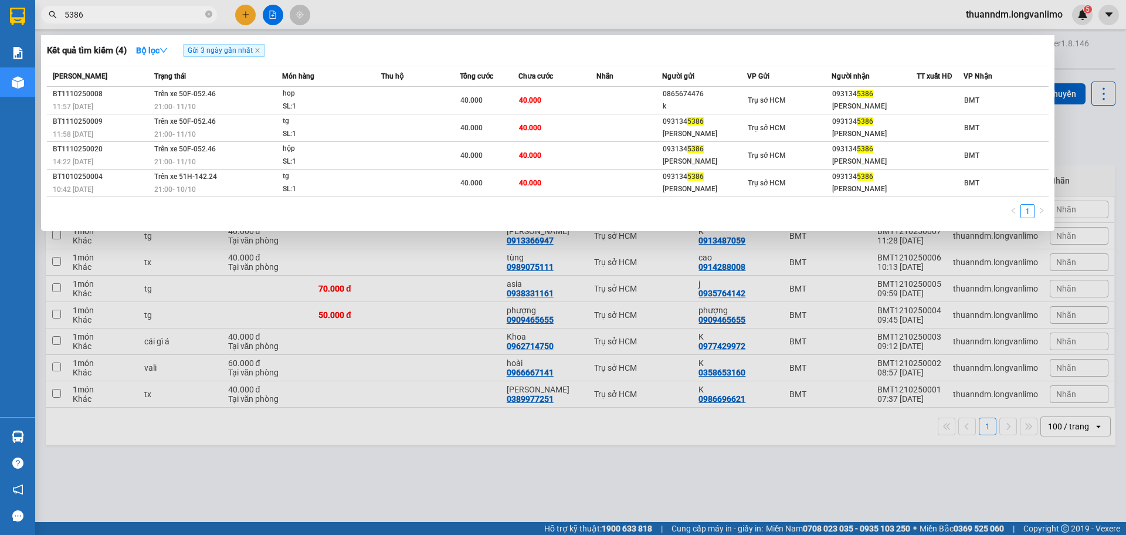
drag, startPoint x: 109, startPoint y: 19, endPoint x: 53, endPoint y: 11, distance: 55.7
click at [53, 11] on div "5386" at bounding box center [114, 15] width 229 height 18
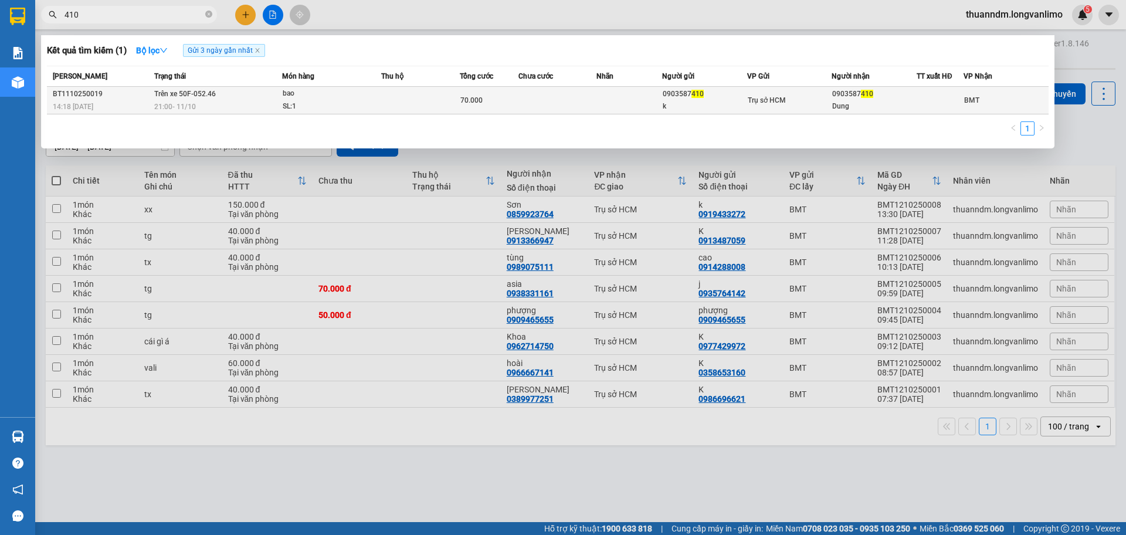
type input "410"
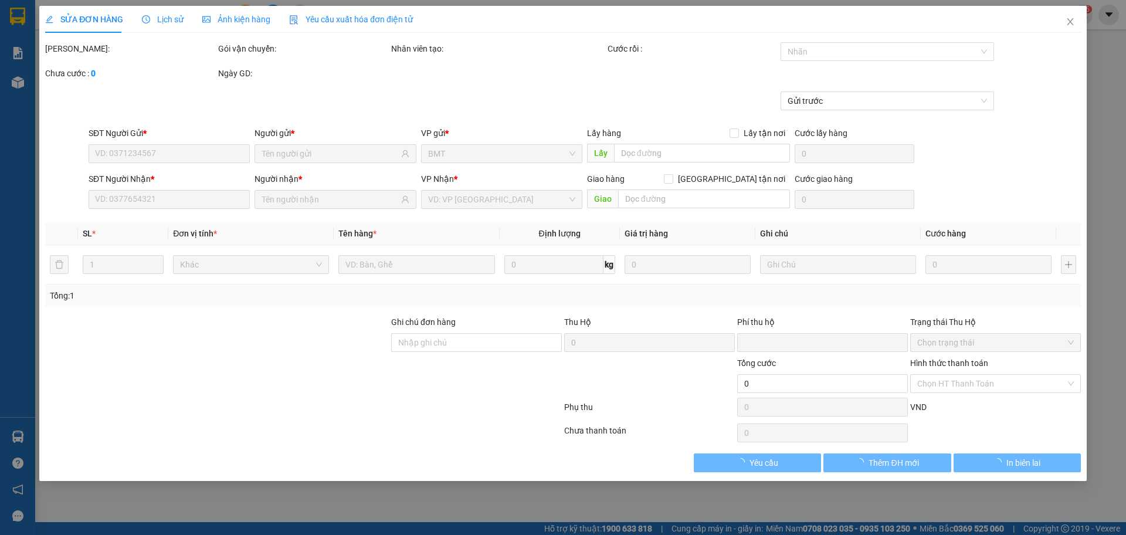
type input "0903587410"
type input "k"
type input "0903587410"
type input "Dung"
type input "0"
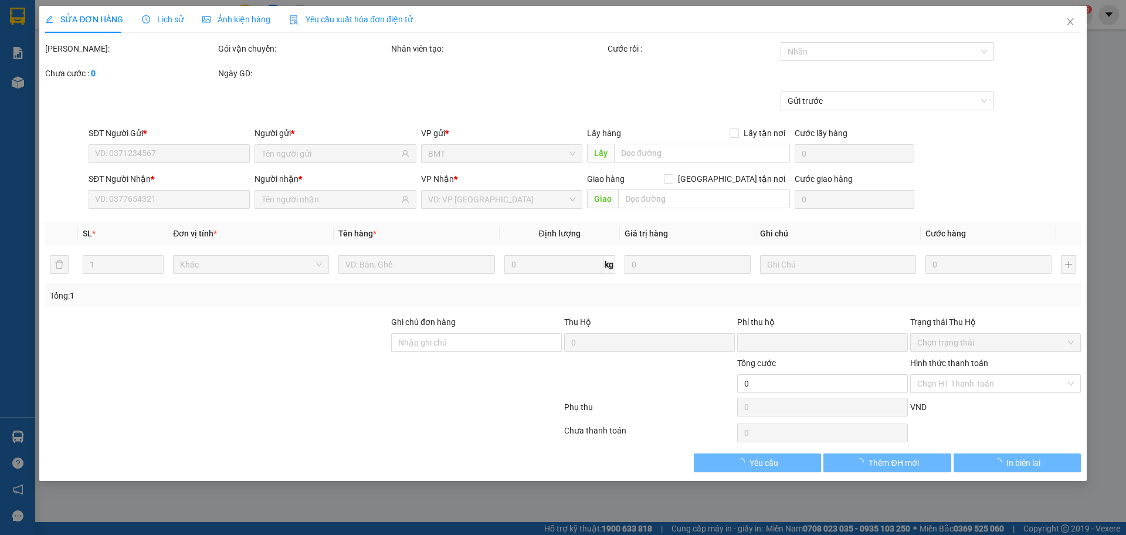
type input "70.000"
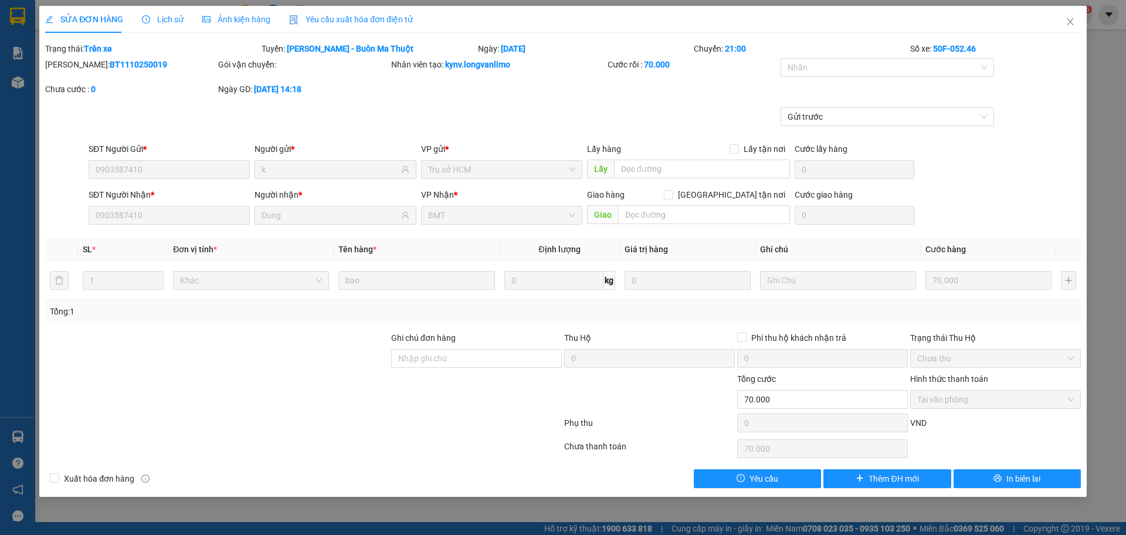
click at [236, 19] on span "Ảnh kiện hàng" at bounding box center [236, 19] width 68 height 9
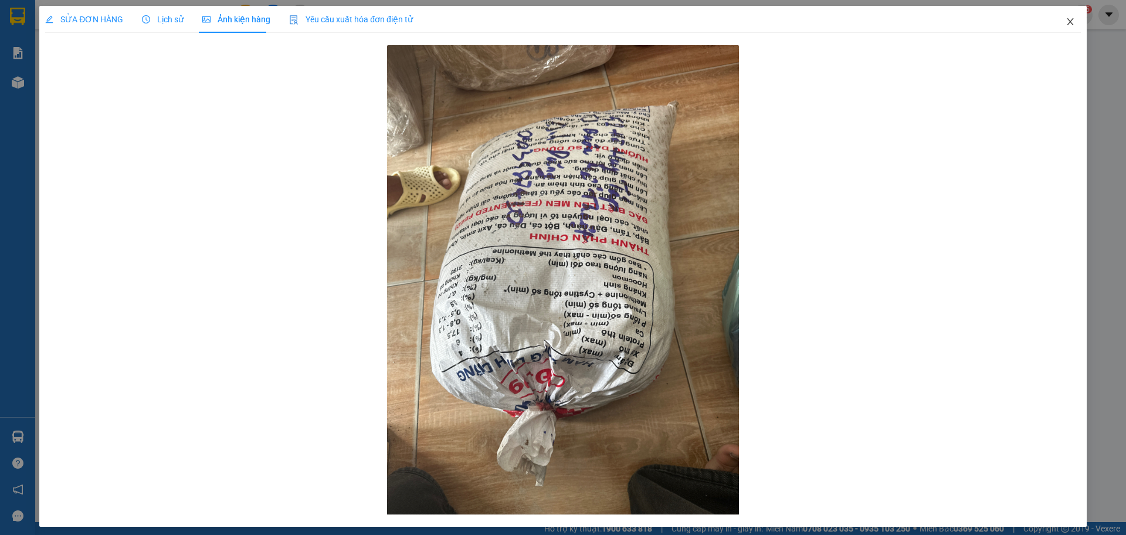
click at [1066, 22] on icon "close" at bounding box center [1070, 21] width 9 height 9
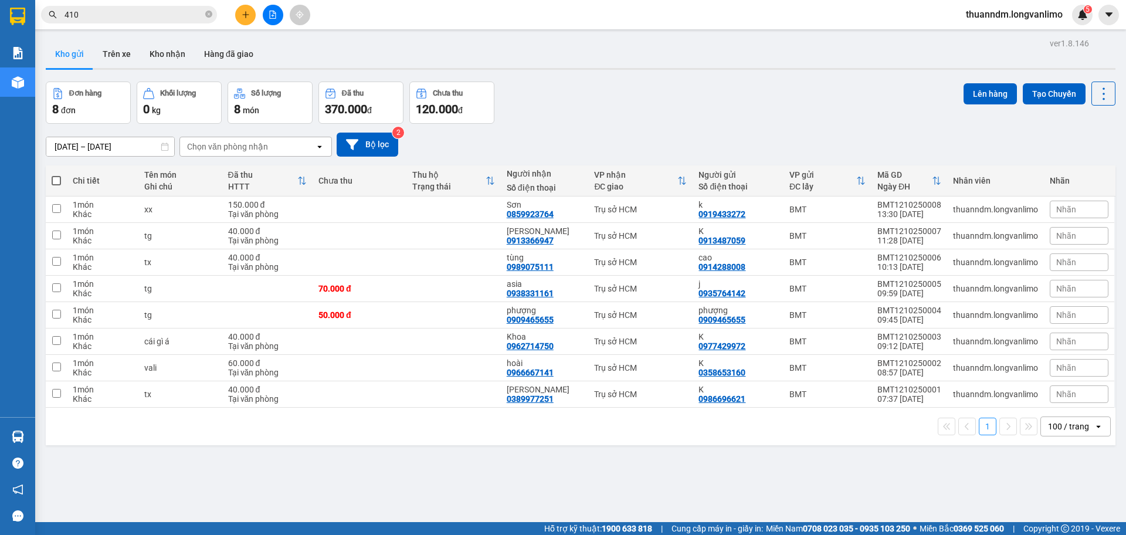
click at [395, 53] on div "Kho gửi Trên xe Kho nhận Hàng đã giao" at bounding box center [581, 55] width 1070 height 31
click at [463, 80] on div "ver 1.8.146 Kho gửi Trên xe Kho nhận Hàng đã giao Đơn hàng 8 đơn Khối lượng 0 k…" at bounding box center [580, 302] width 1079 height 535
click at [509, 117] on div "Đơn hàng 8 đơn Khối lượng 0 kg Số lượng 8 món Đã thu 370.000 đ Chưa thu 120.000…" at bounding box center [581, 103] width 1070 height 42
drag, startPoint x: 523, startPoint y: 131, endPoint x: 518, endPoint y: 144, distance: 13.2
click at [518, 144] on div "[DATE] – [DATE] Press the down arrow key to interact with the calendar and sele…" at bounding box center [581, 145] width 1070 height 42
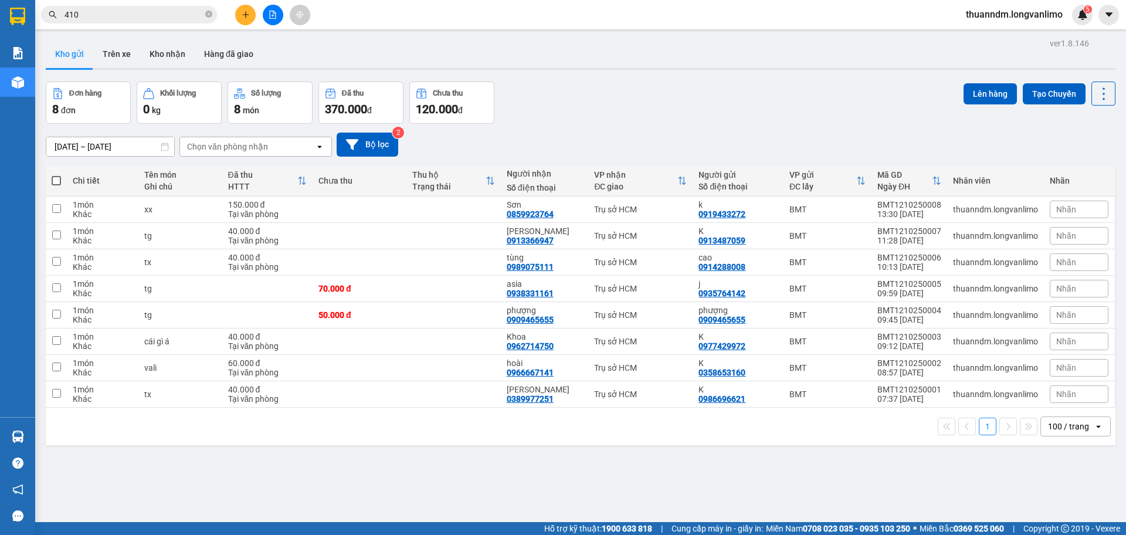
drag, startPoint x: 514, startPoint y: 161, endPoint x: 511, endPoint y: 169, distance: 8.0
click at [513, 167] on div "ver 1.8.146 Kho gửi Trên xe Kho nhận Hàng đã giao Đơn hàng 8 đơn Khối lượng 0 k…" at bounding box center [580, 302] width 1079 height 535
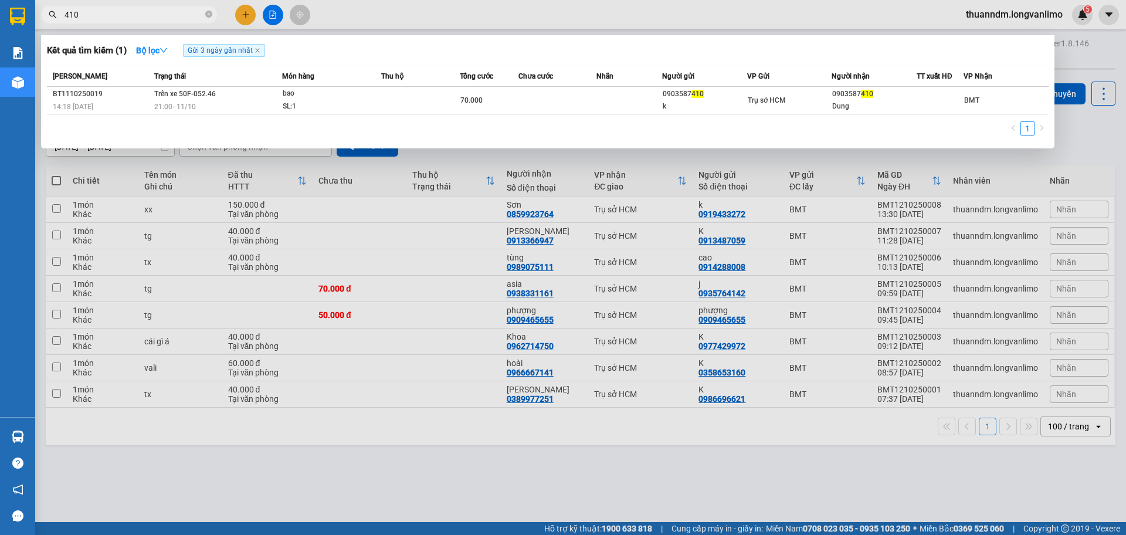
click at [122, 12] on input "410" at bounding box center [134, 14] width 138 height 13
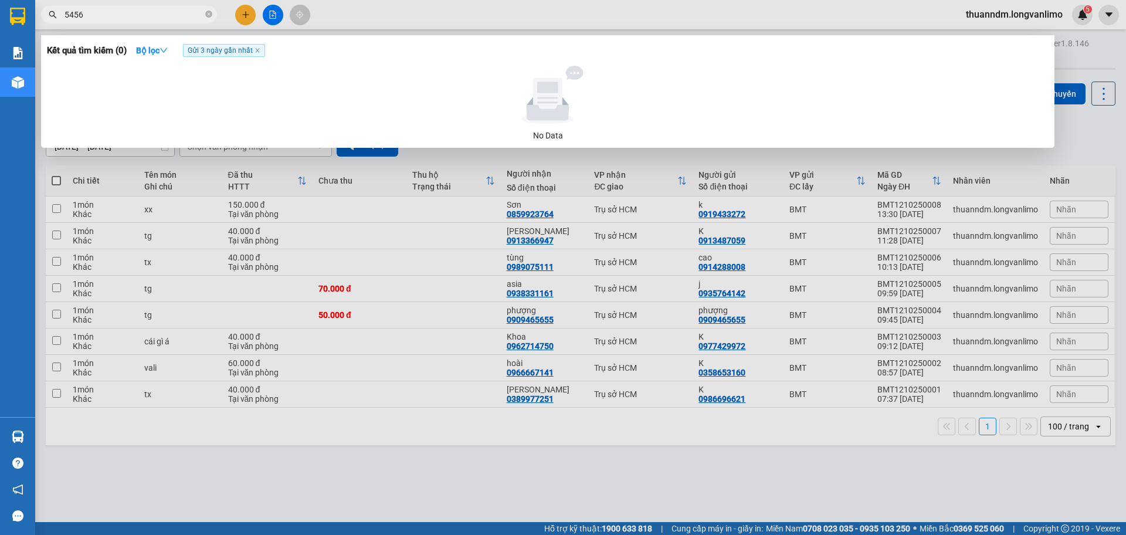
click at [207, 51] on span "Gửi 3 ngày gần nhất" at bounding box center [224, 50] width 82 height 13
click at [259, 52] on icon "close" at bounding box center [257, 51] width 4 height 4
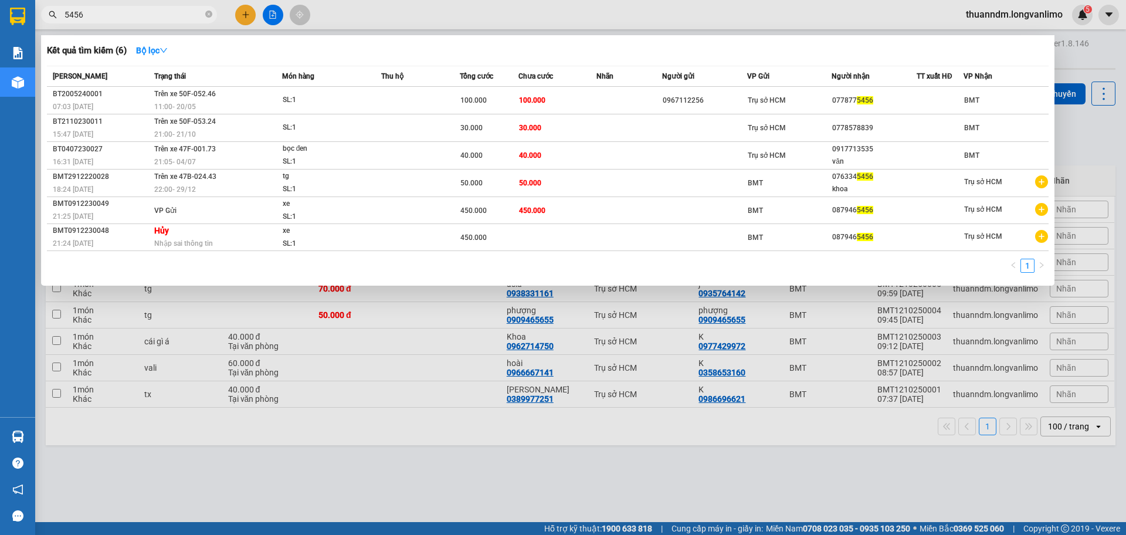
click at [127, 13] on input "5456" at bounding box center [134, 14] width 138 height 13
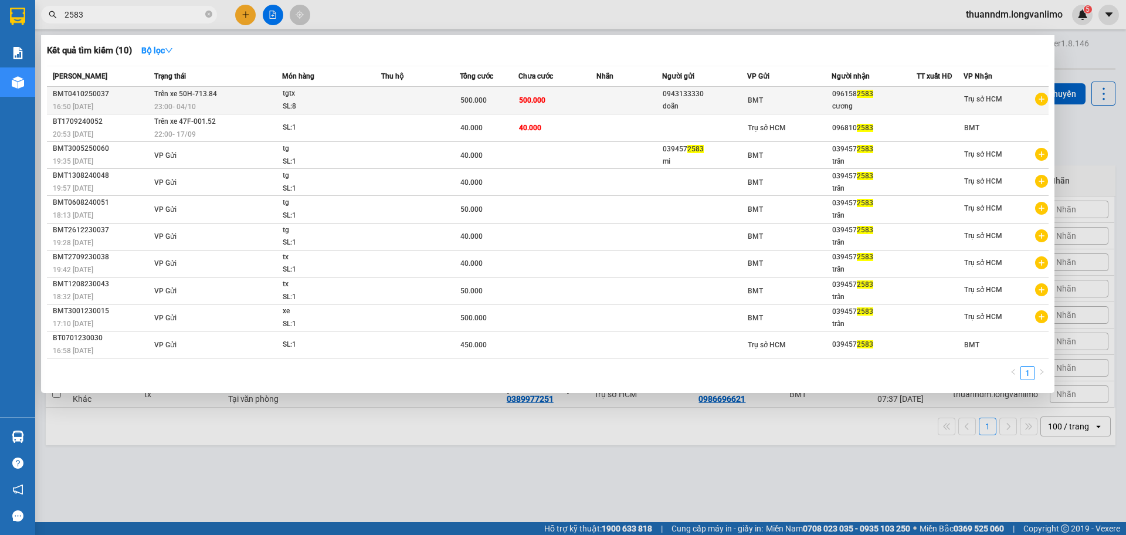
type input "2583"
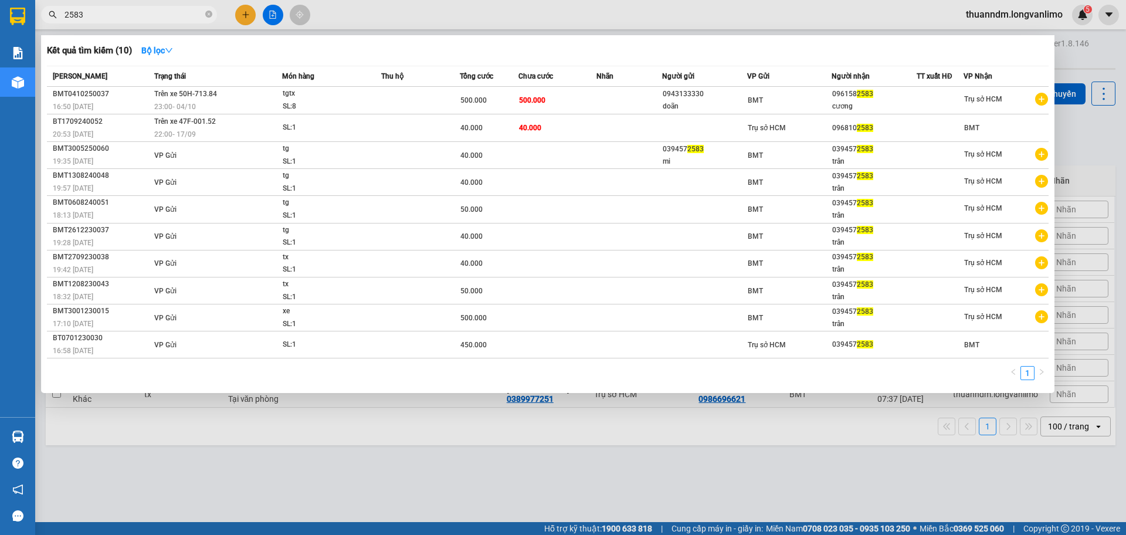
click at [424, 97] on td at bounding box center [420, 101] width 79 height 28
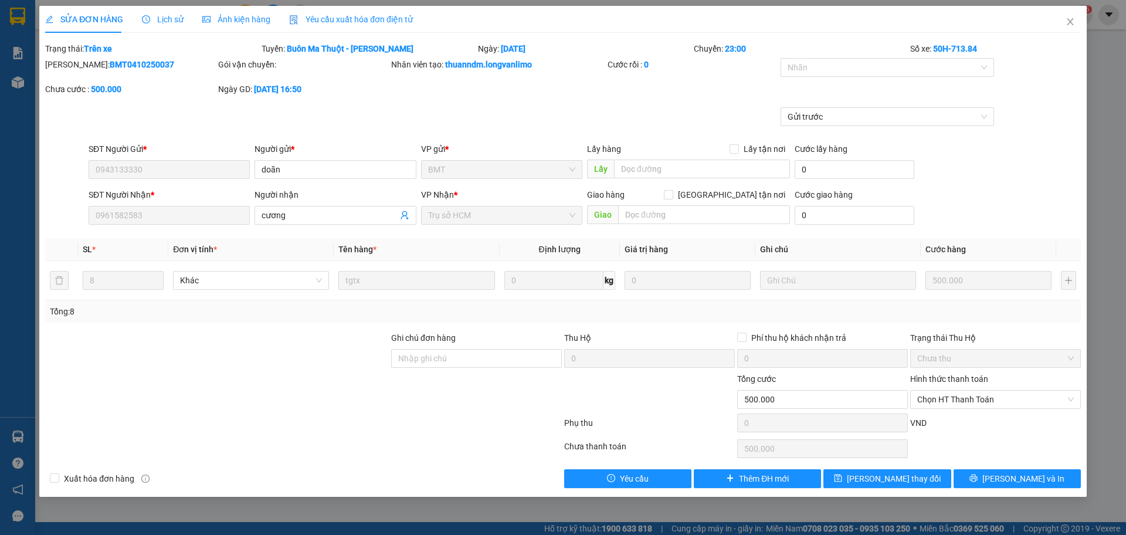
type input "0943133330"
type input "0961582583"
type input "0"
type input "500.000"
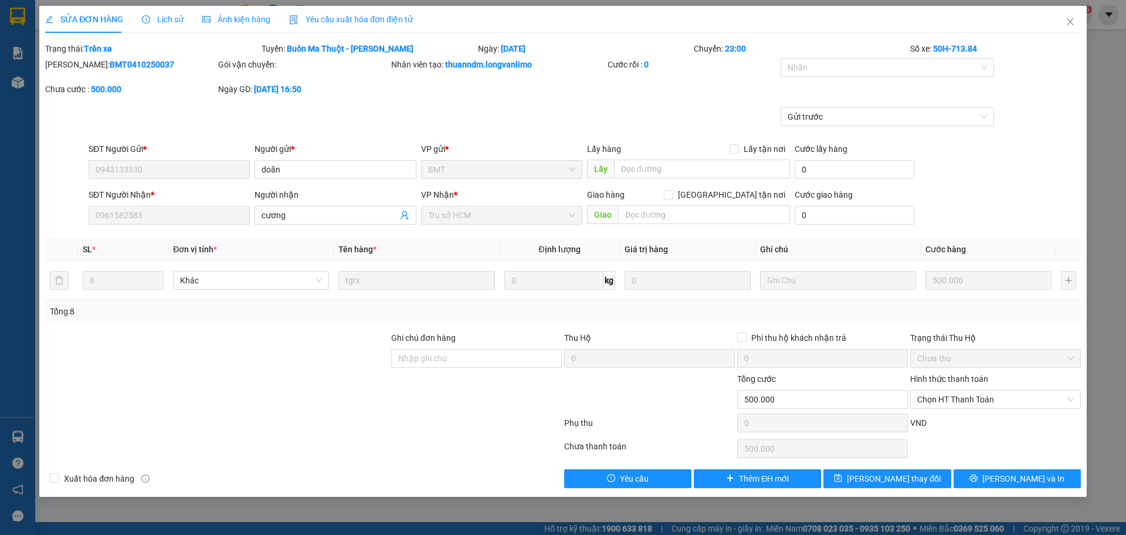
click at [238, 21] on span "Ảnh kiện hàng" at bounding box center [236, 19] width 68 height 9
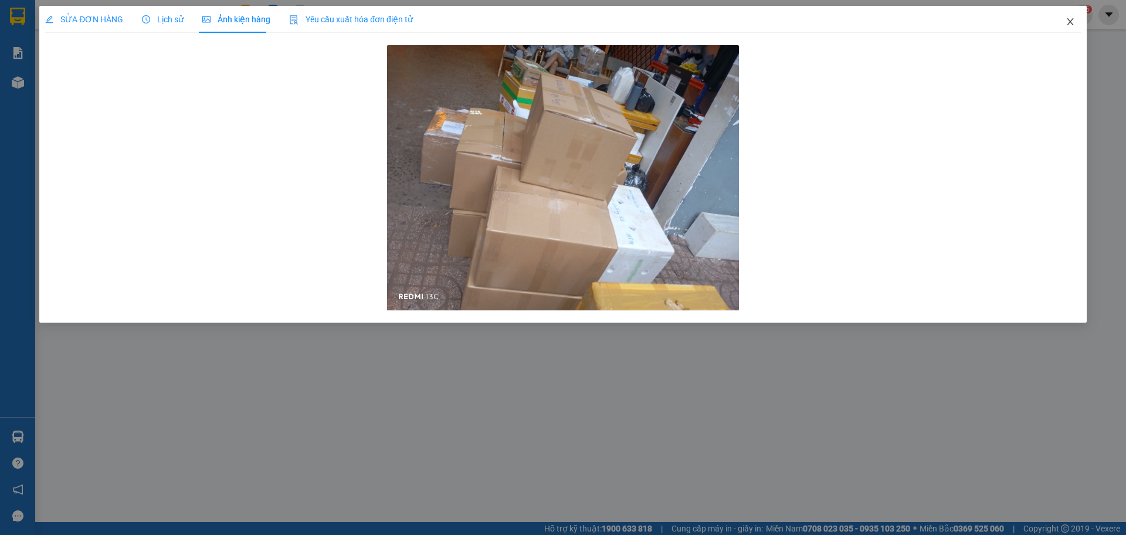
click at [1069, 22] on icon "close" at bounding box center [1070, 21] width 9 height 9
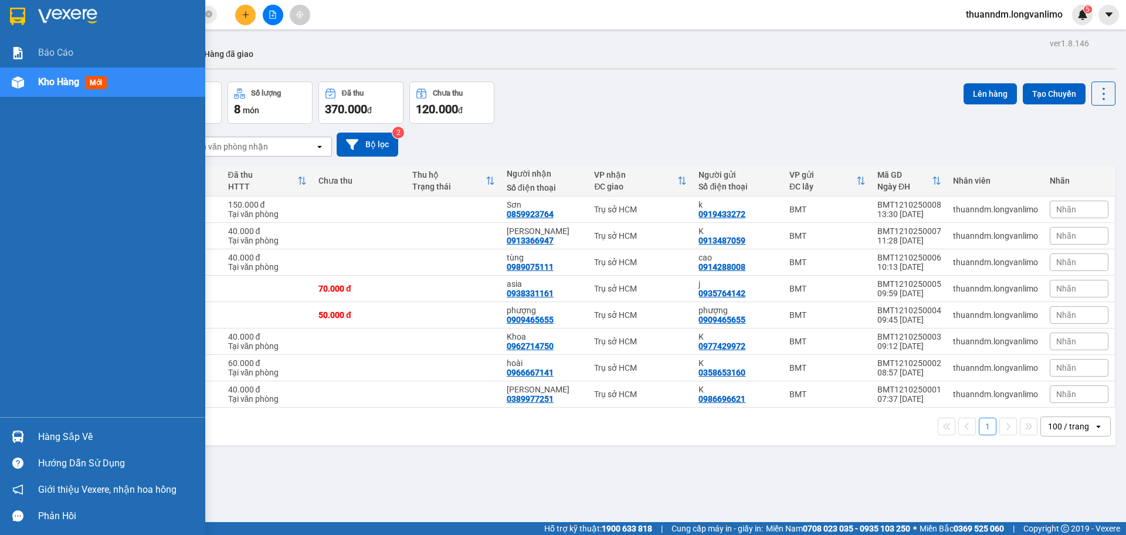
click at [13, 20] on img at bounding box center [17, 17] width 15 height 18
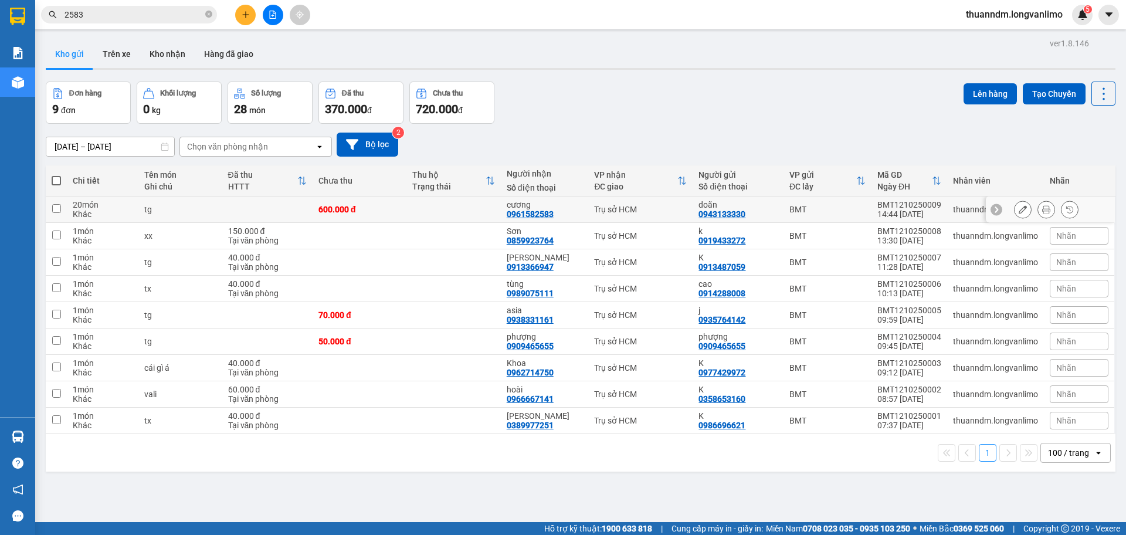
click at [383, 212] on div "600.000 đ" at bounding box center [359, 209] width 82 height 9
checkbox input "true"
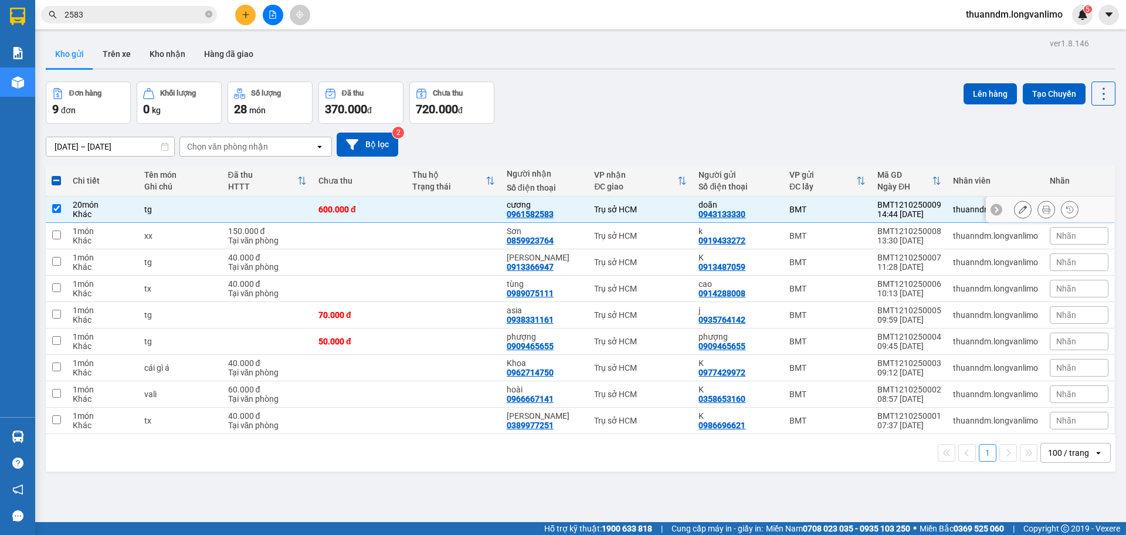
click at [1042, 205] on icon at bounding box center [1046, 209] width 8 height 8
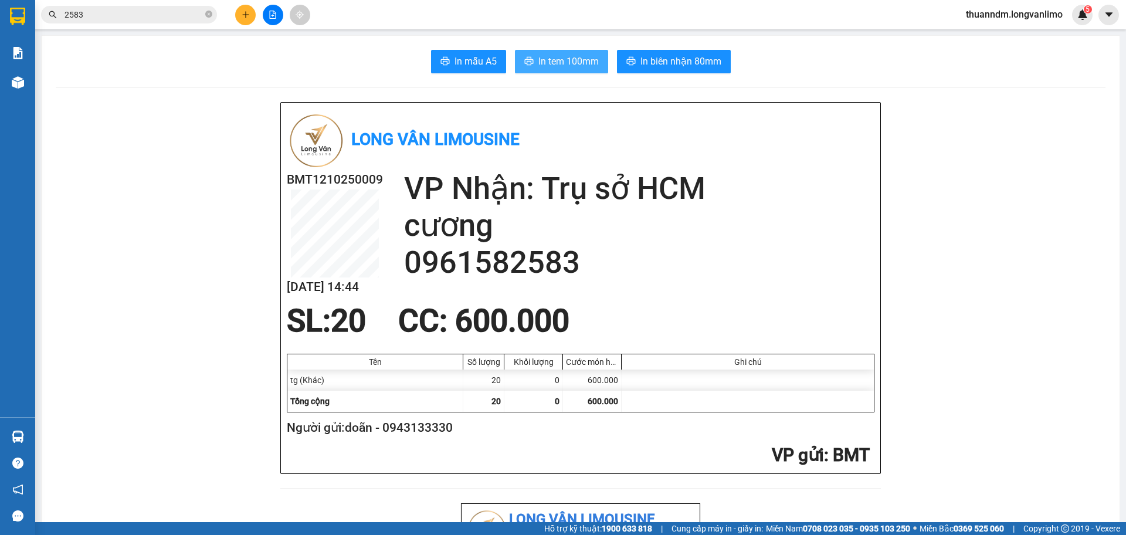
click at [587, 62] on span "In tem 100mm" at bounding box center [568, 61] width 60 height 15
click at [670, 56] on span "In biên nhận 80mm" at bounding box center [681, 61] width 81 height 15
click at [547, 62] on span "In tem 100mm" at bounding box center [568, 61] width 60 height 15
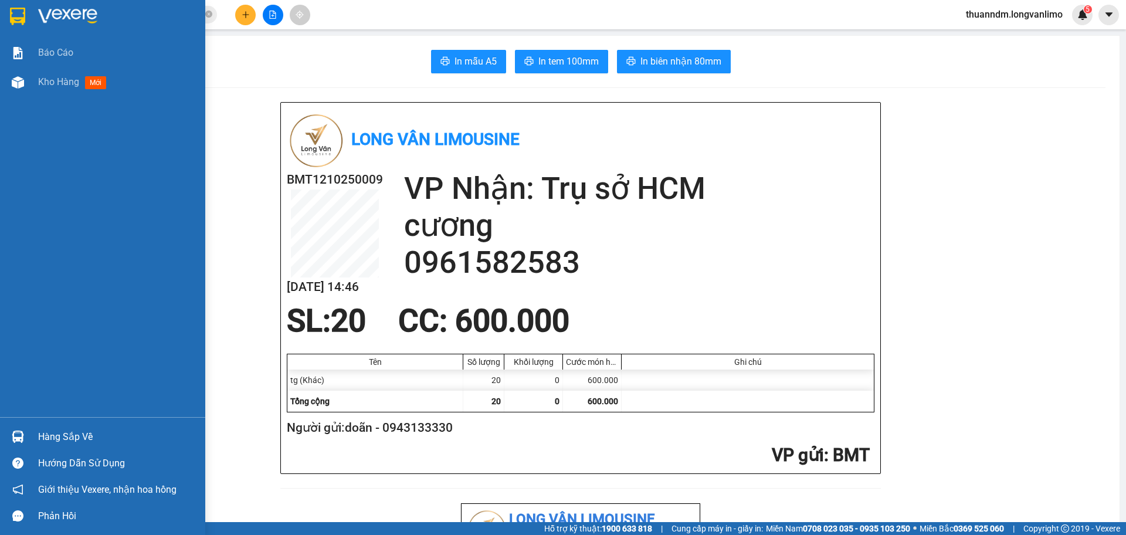
click at [18, 13] on img at bounding box center [17, 17] width 15 height 18
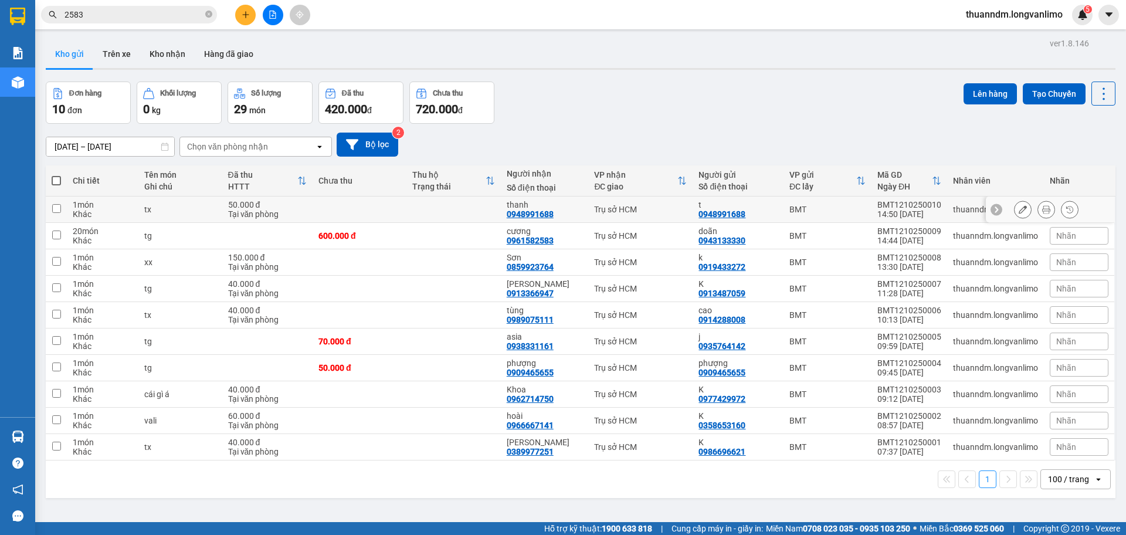
click at [379, 216] on td at bounding box center [360, 209] width 94 height 26
checkbox input "true"
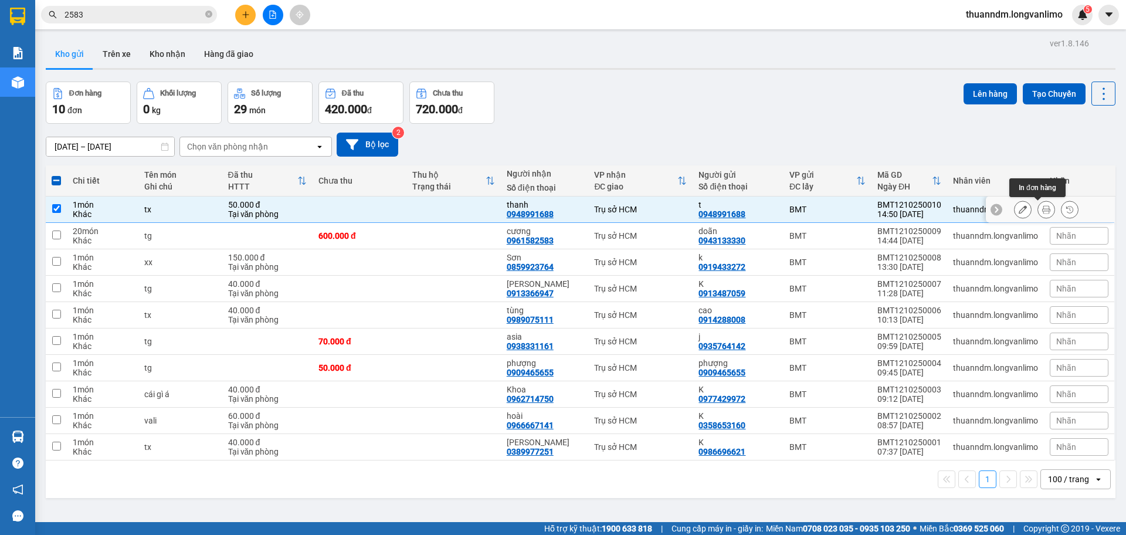
click at [1038, 204] on button at bounding box center [1046, 209] width 16 height 21
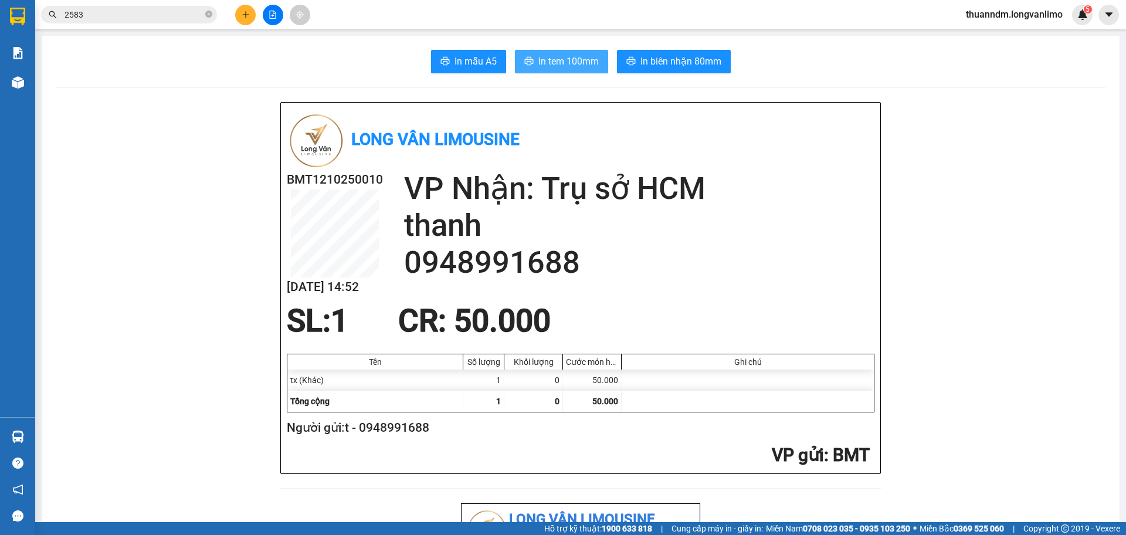
click at [544, 54] on span "In tem 100mm" at bounding box center [568, 61] width 60 height 15
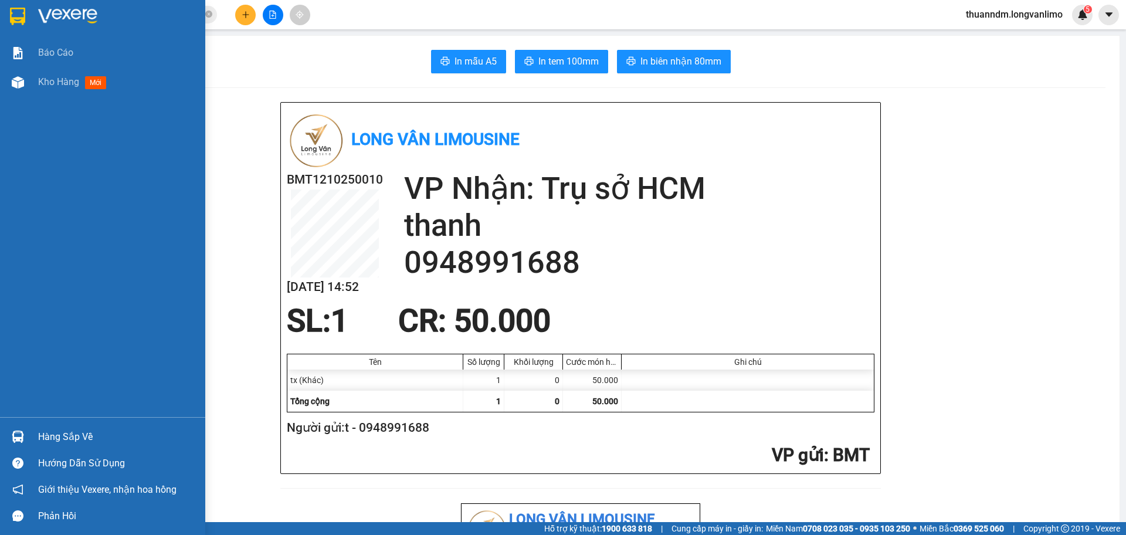
click at [25, 15] on img at bounding box center [17, 17] width 15 height 18
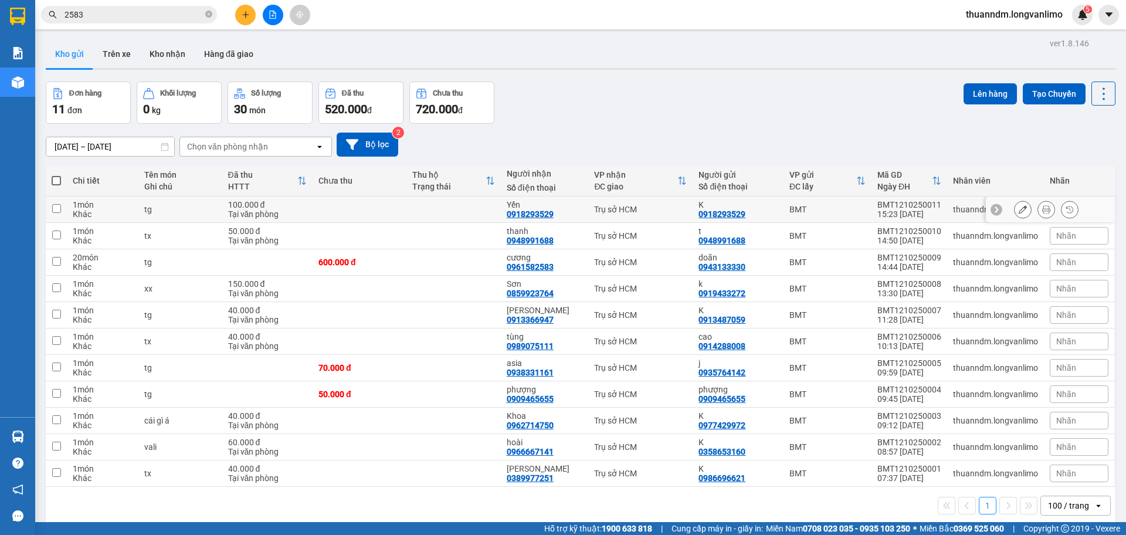
click at [334, 214] on td at bounding box center [360, 209] width 94 height 26
checkbox input "true"
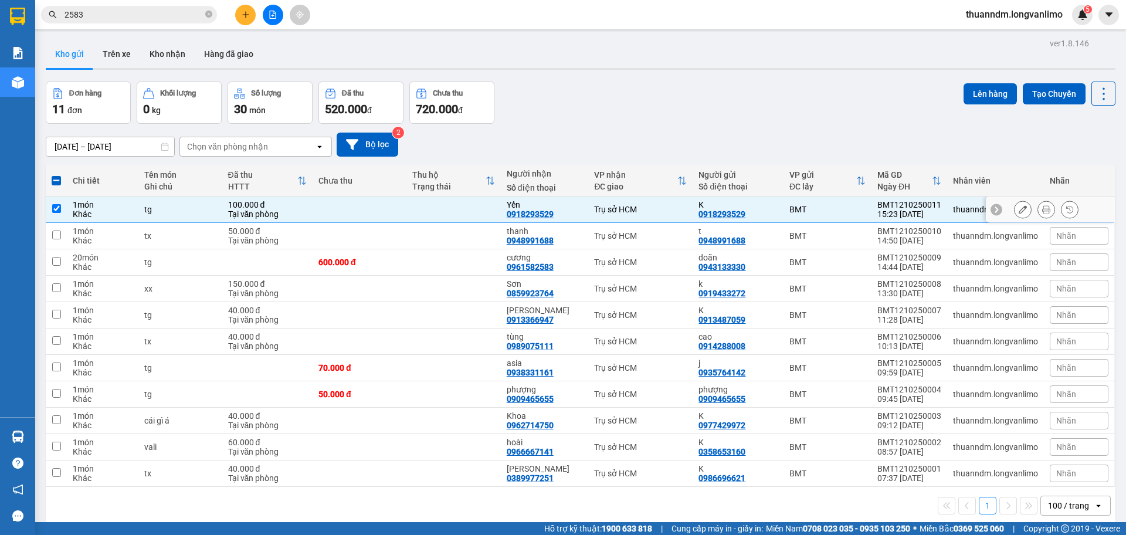
click at [1042, 208] on button at bounding box center [1046, 209] width 16 height 21
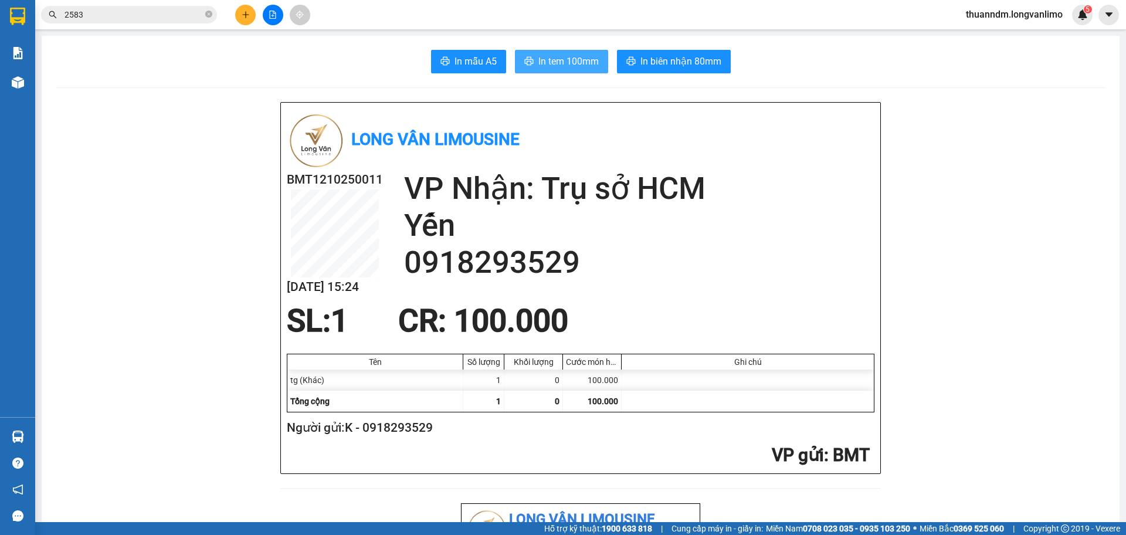
click at [588, 65] on span "In tem 100mm" at bounding box center [568, 61] width 60 height 15
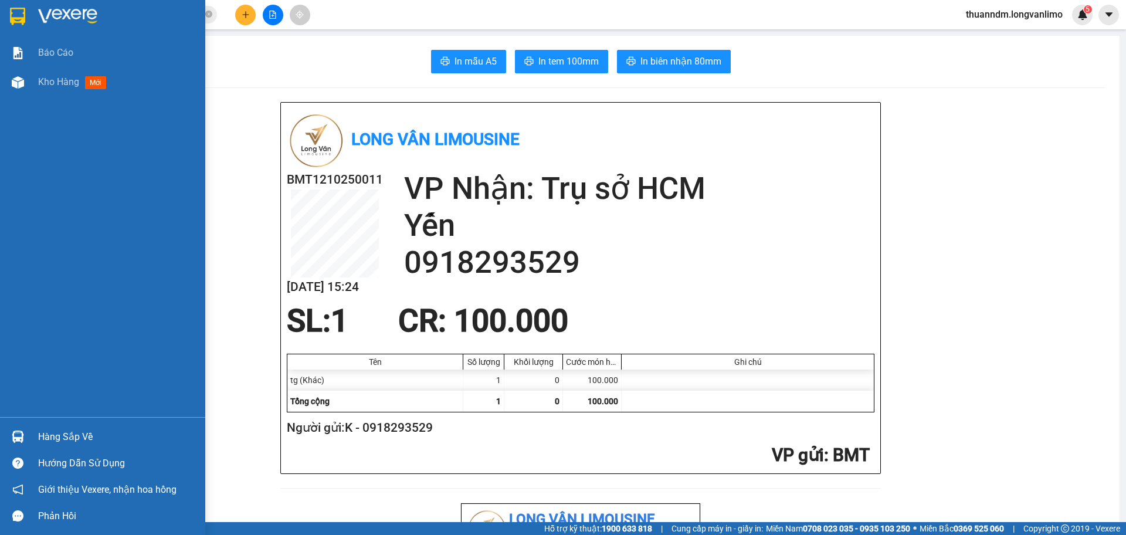
click at [18, 13] on img at bounding box center [17, 17] width 15 height 18
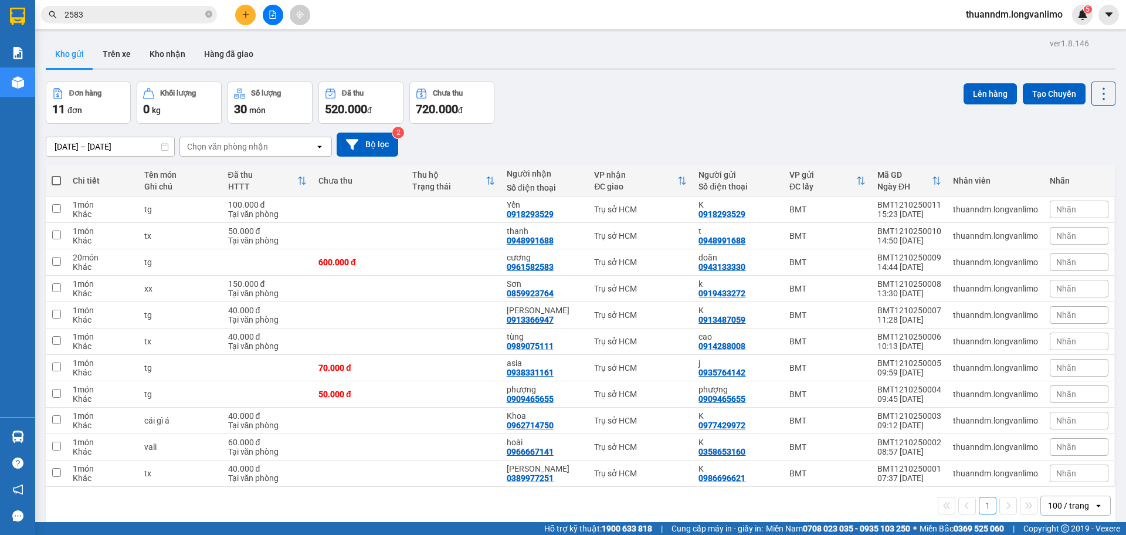
click at [127, 23] on span "2583" at bounding box center [129, 15] width 176 height 18
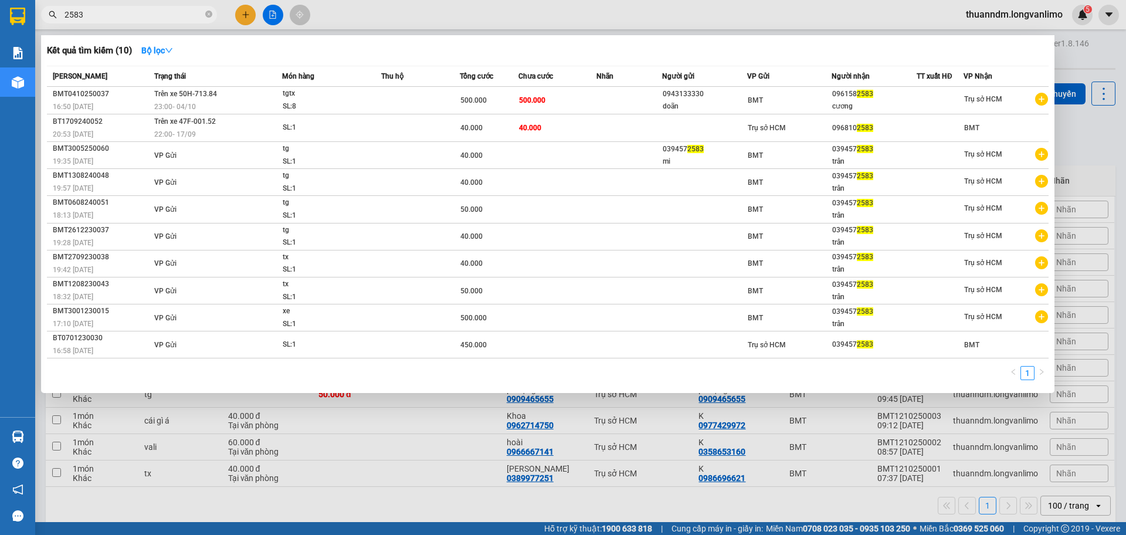
click at [128, 18] on input "2583" at bounding box center [134, 14] width 138 height 13
type input "5456"
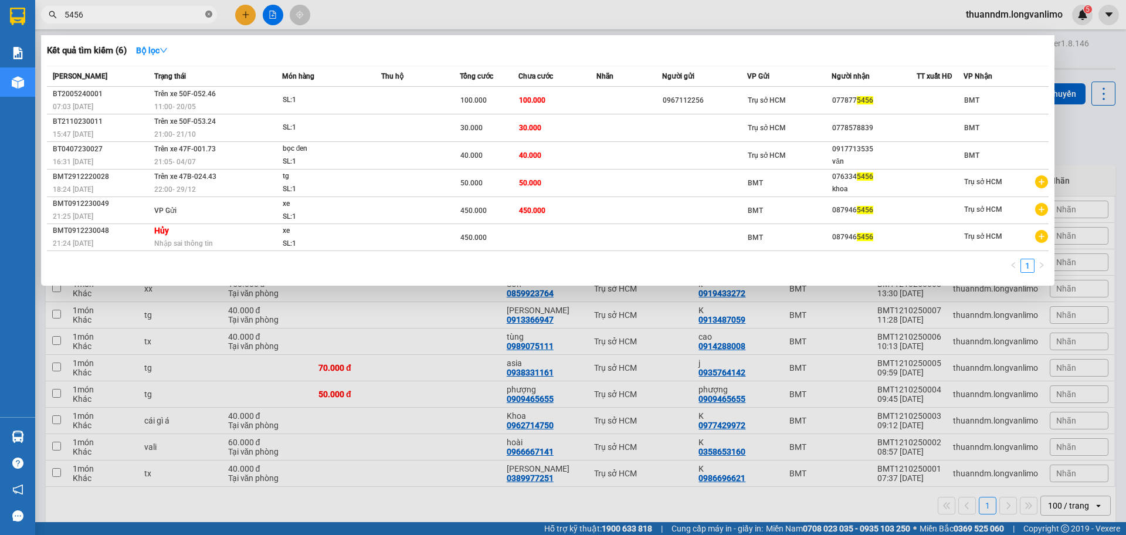
click at [207, 13] on icon "close-circle" at bounding box center [208, 14] width 7 height 7
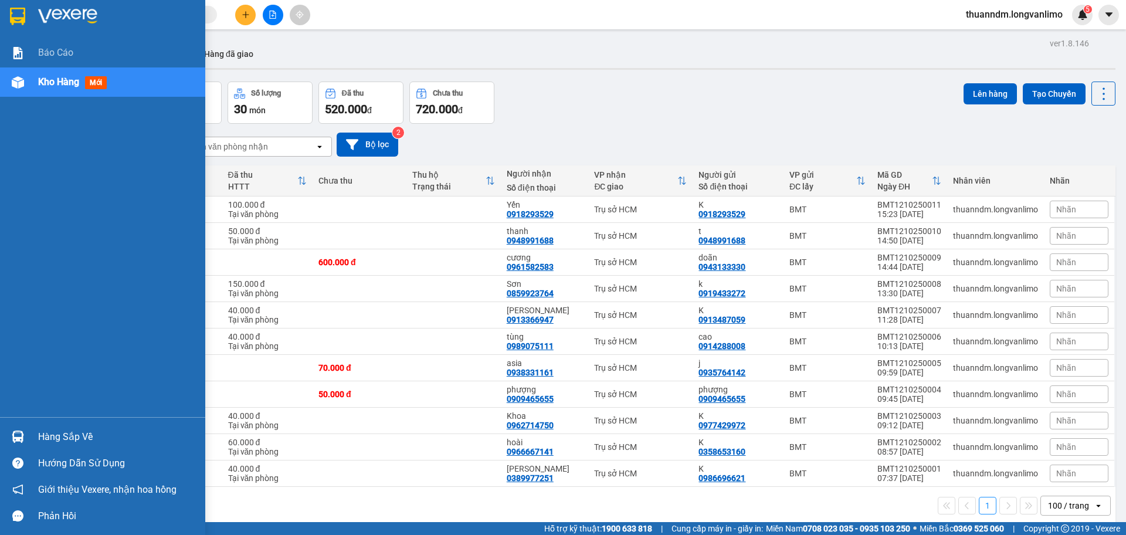
click at [27, 19] on div at bounding box center [18, 16] width 21 height 21
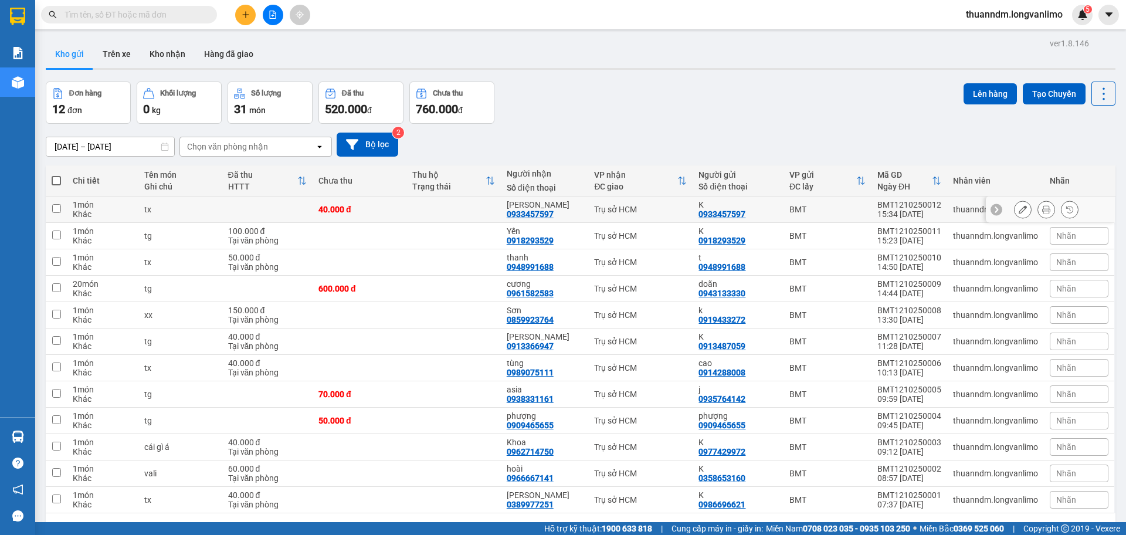
click at [358, 208] on div "40.000 đ" at bounding box center [359, 209] width 82 height 9
checkbox input "true"
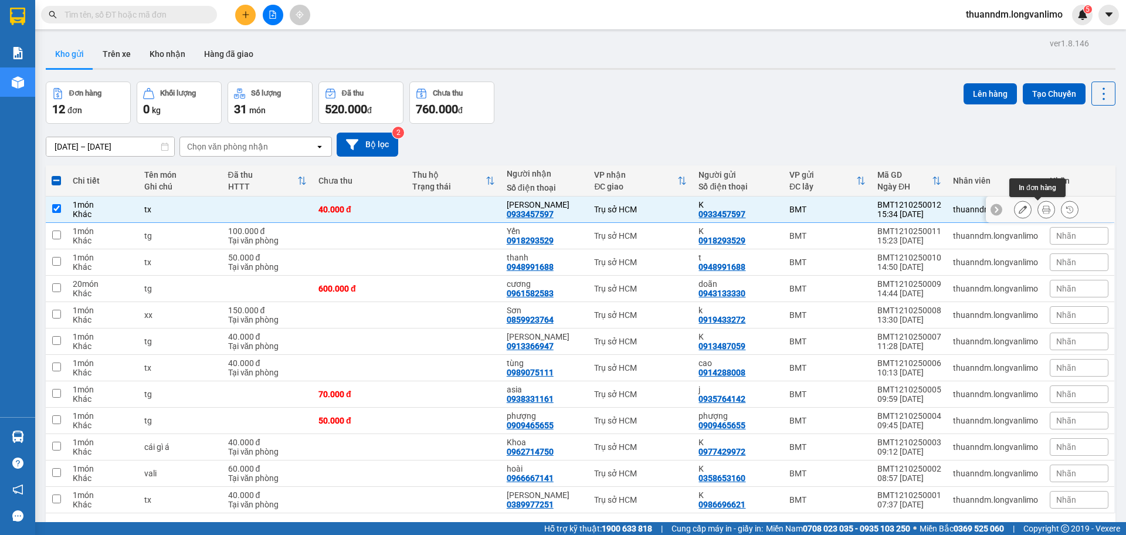
click at [1042, 208] on button at bounding box center [1046, 209] width 16 height 21
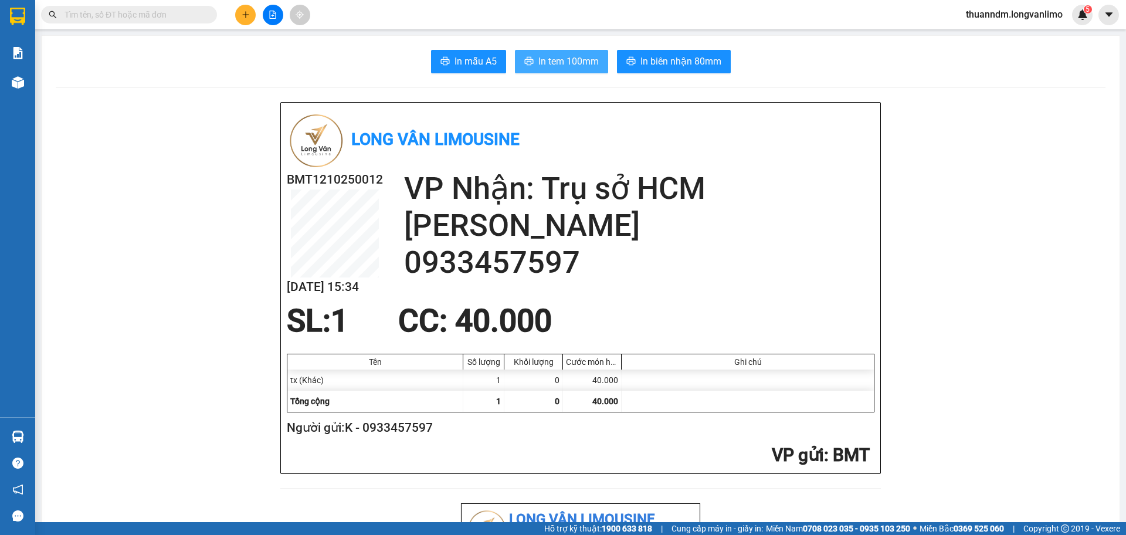
click at [531, 59] on button "In tem 100mm" at bounding box center [561, 61] width 93 height 23
click at [104, 15] on input "text" at bounding box center [134, 14] width 138 height 13
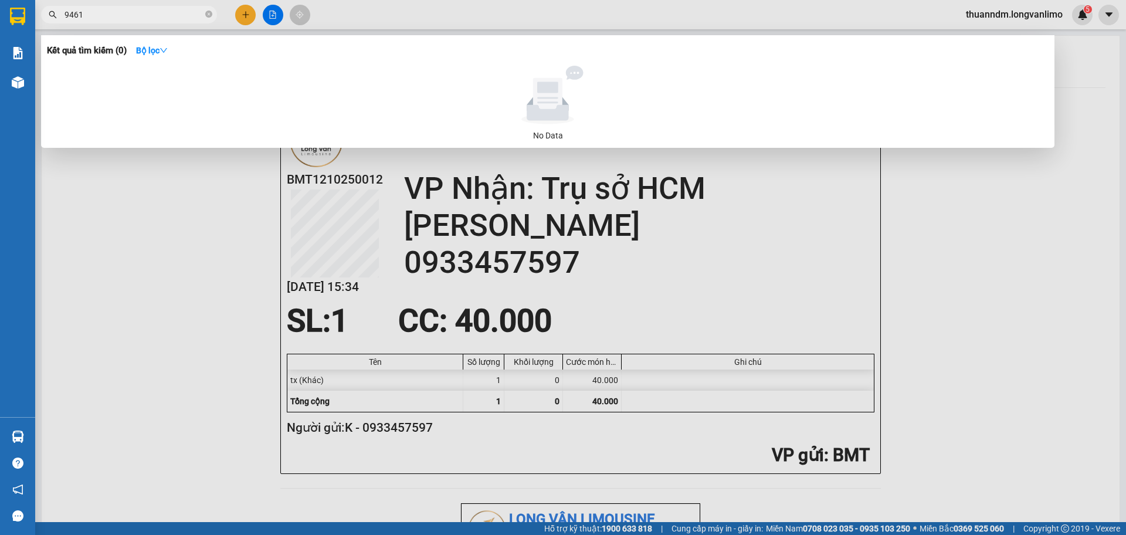
type input "9461"
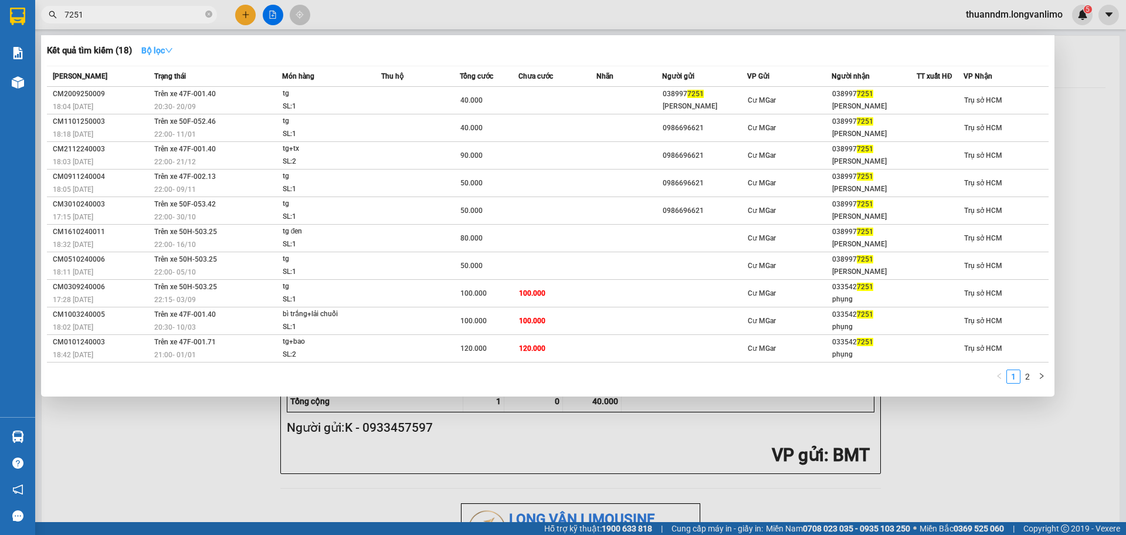
type input "7251"
click at [151, 51] on strong "Bộ lọc" at bounding box center [157, 50] width 32 height 9
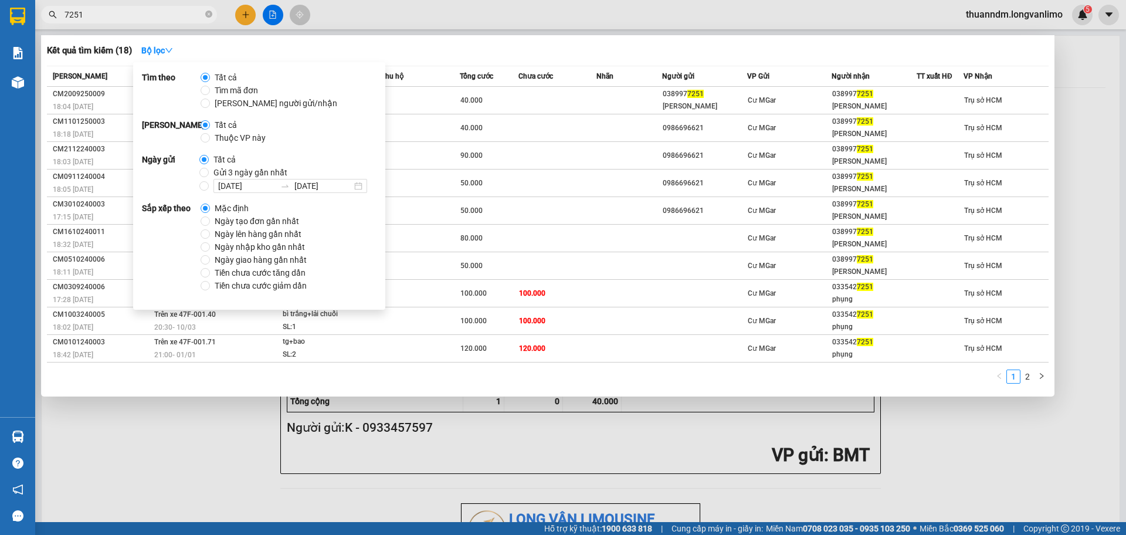
click at [245, 169] on span "Gửi 3 ngày gần nhất" at bounding box center [250, 172] width 83 height 13
click at [209, 169] on input "Gửi 3 ngày gần nhất" at bounding box center [203, 172] width 9 height 9
radio input "true"
radio input "false"
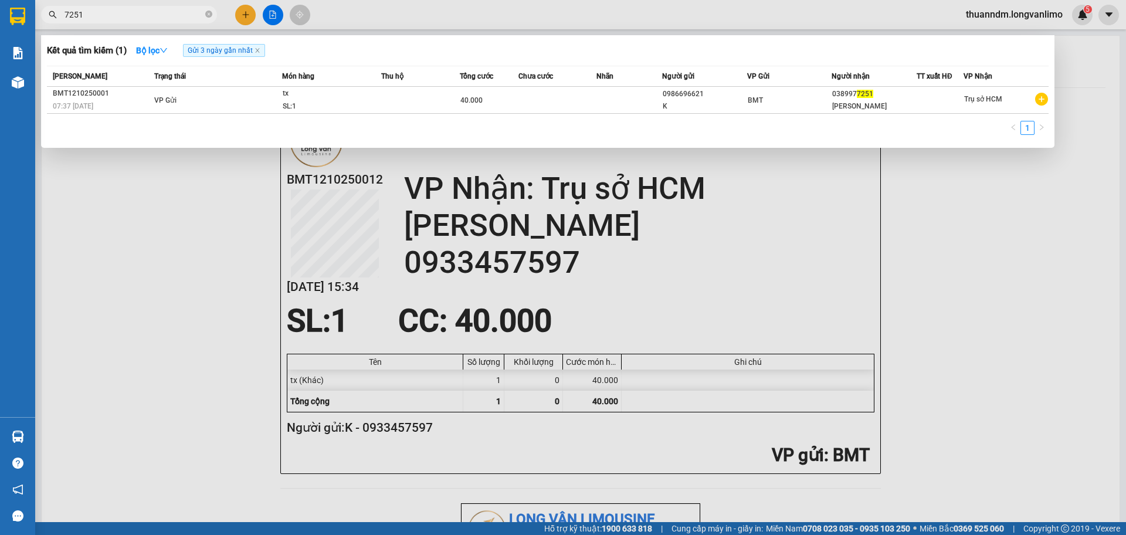
click at [549, 36] on div "Kết quả tìm kiếm ( 1 ) Bộ lọc Gửi 3 ngày gần nhất Mã ĐH Trạng thái Món hàng Thu…" at bounding box center [548, 91] width 1014 height 113
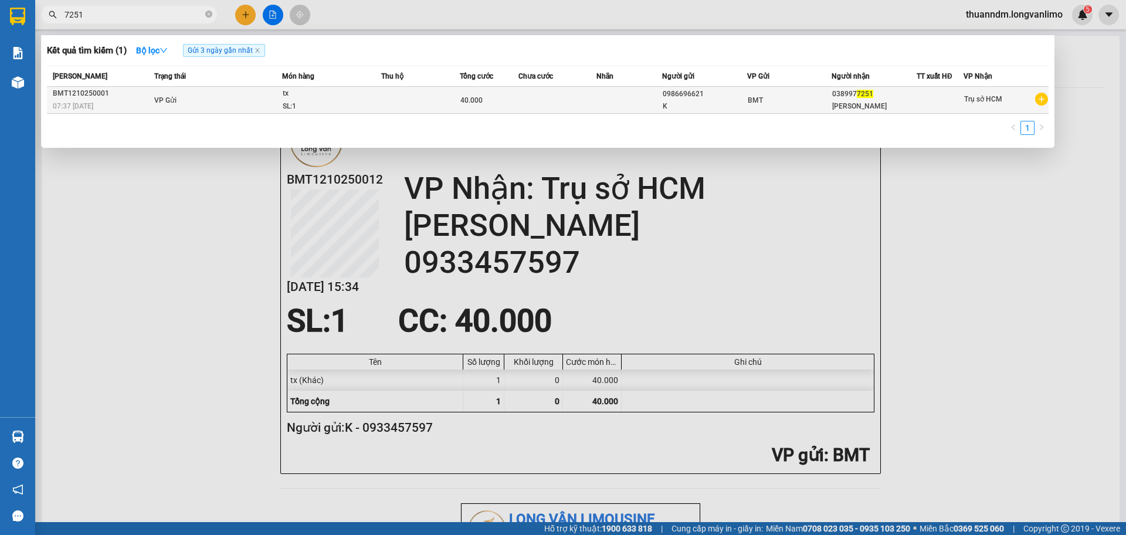
click at [538, 107] on td at bounding box center [558, 100] width 79 height 27
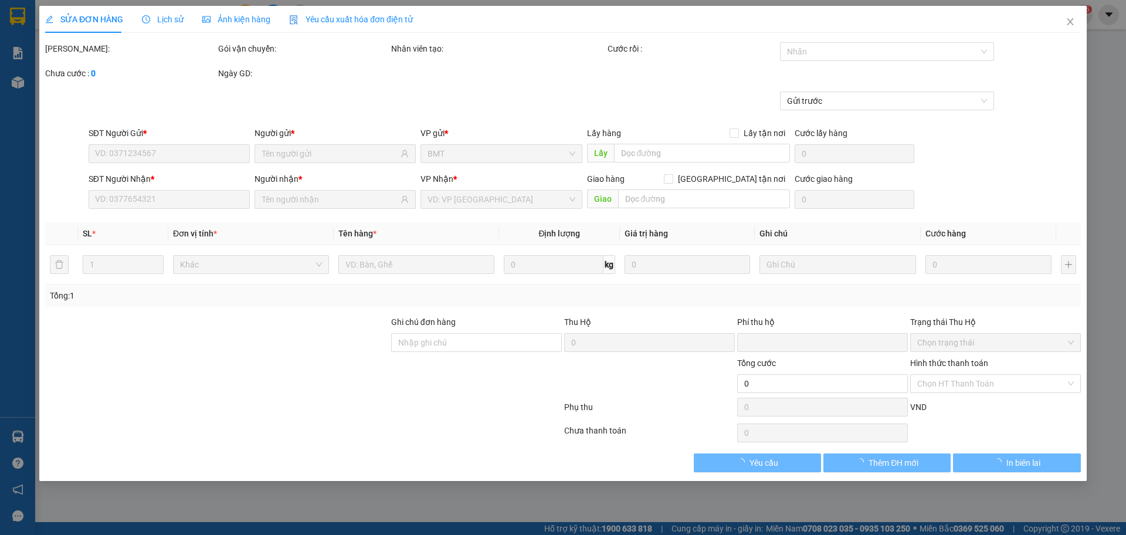
type input "0986696621"
type input "0389977251"
type input "0"
type input "40.000"
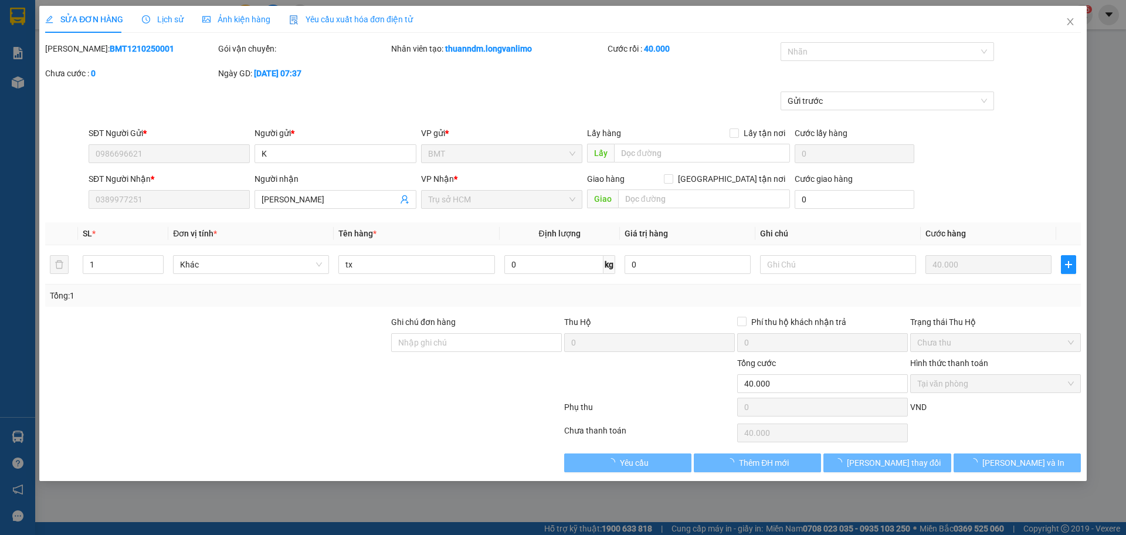
click at [254, 17] on span "Ảnh kiện hàng" at bounding box center [236, 19] width 68 height 9
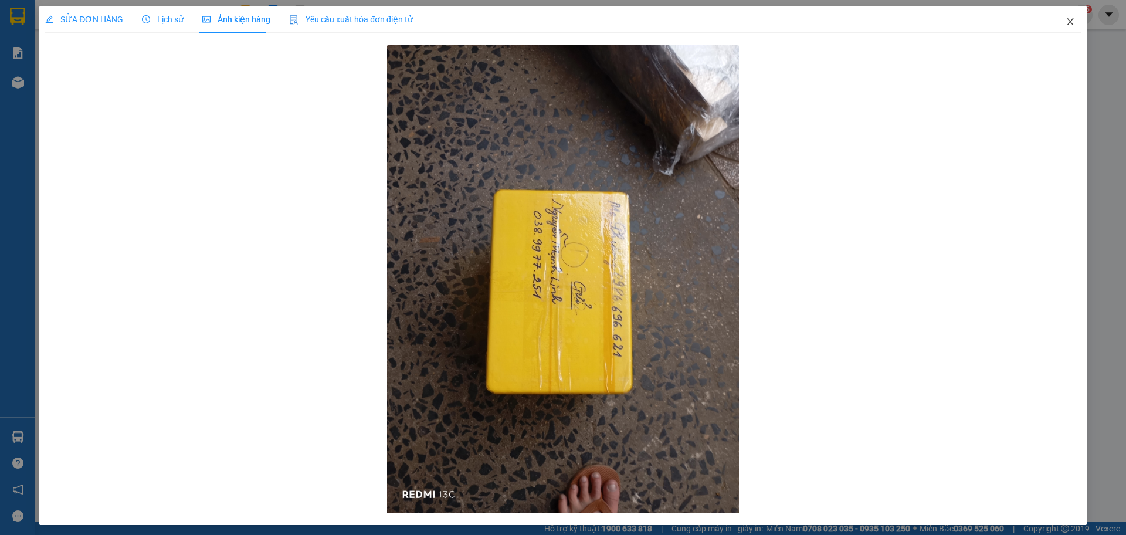
click at [1067, 23] on icon "close" at bounding box center [1070, 21] width 6 height 7
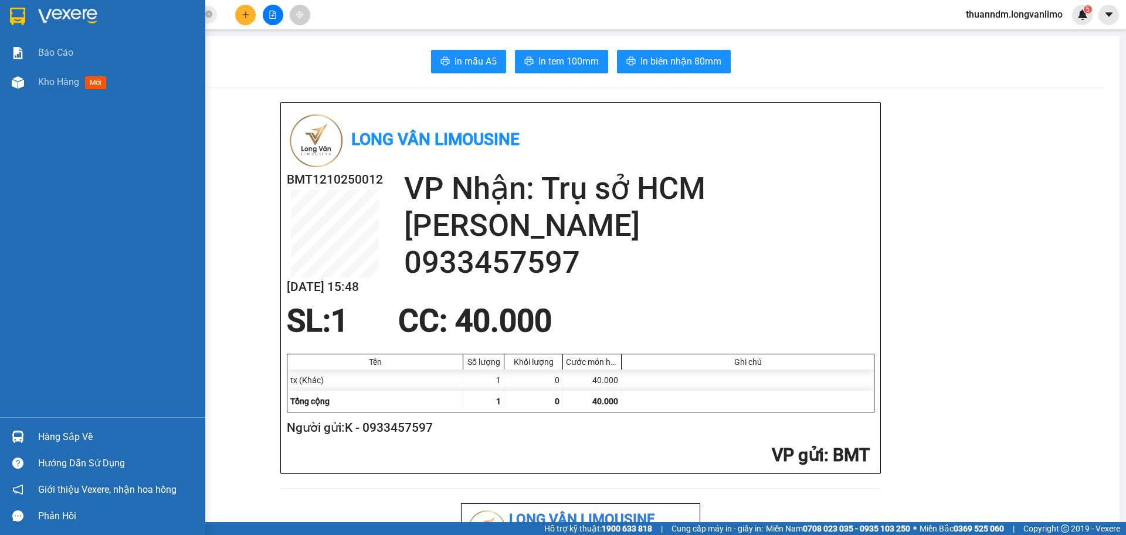
click at [17, 19] on img at bounding box center [17, 17] width 15 height 18
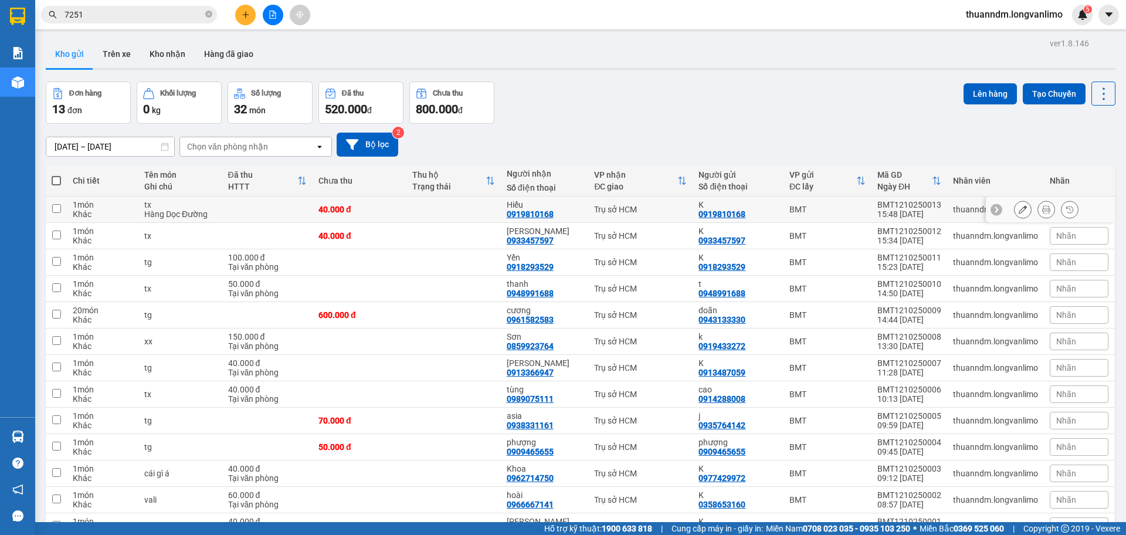
click at [372, 206] on div "40.000 đ" at bounding box center [359, 209] width 82 height 9
checkbox input "true"
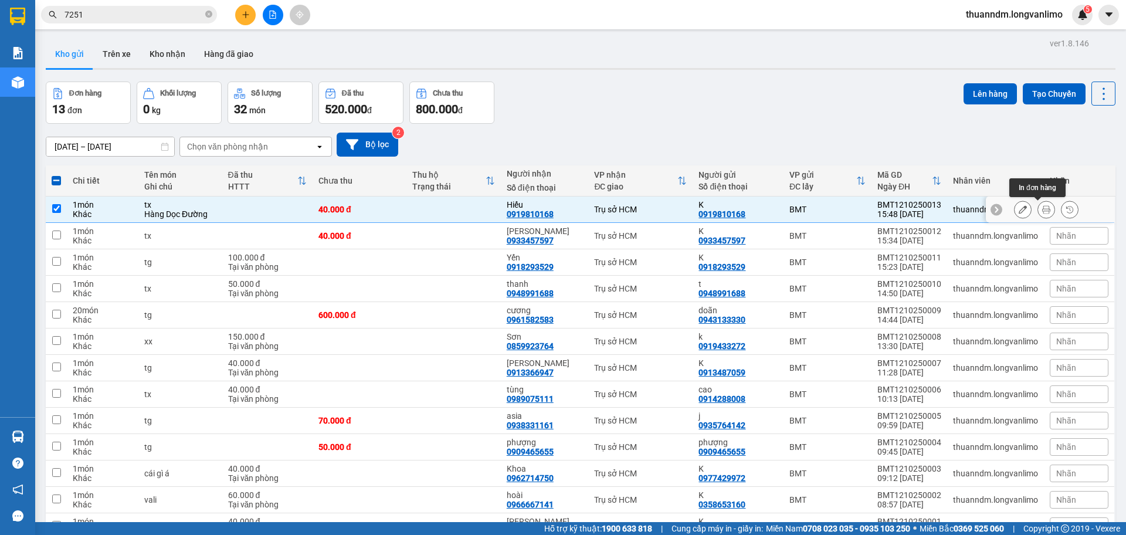
click at [1042, 210] on icon at bounding box center [1046, 209] width 8 height 8
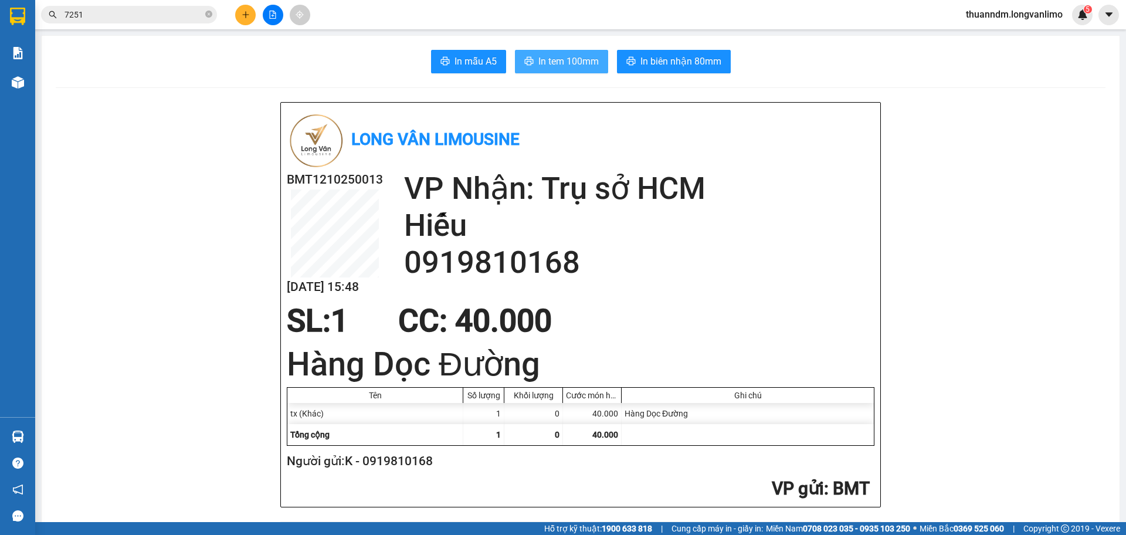
click at [558, 62] on span "In tem 100mm" at bounding box center [568, 61] width 60 height 15
